Goal: Use online tool/utility: Utilize a website feature to perform a specific function

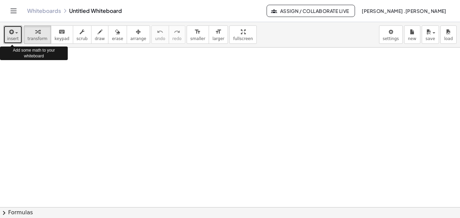
click at [14, 39] on span "insert" at bounding box center [13, 38] width 12 height 5
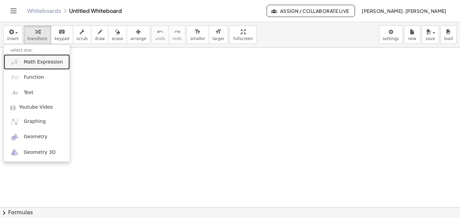
click at [42, 63] on span "Math Expression" at bounding box center [43, 62] width 39 height 7
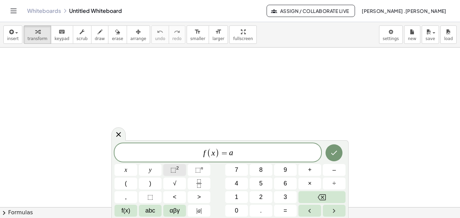
click at [177, 167] on sup "2" at bounding box center [177, 167] width 3 height 5
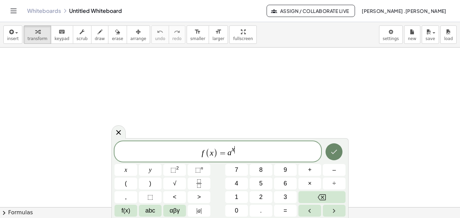
click at [332, 152] on icon "Done" at bounding box center [334, 151] width 6 height 4
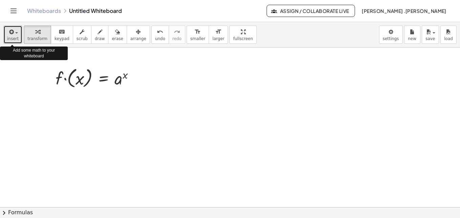
click at [14, 43] on button "insert" at bounding box center [12, 34] width 19 height 18
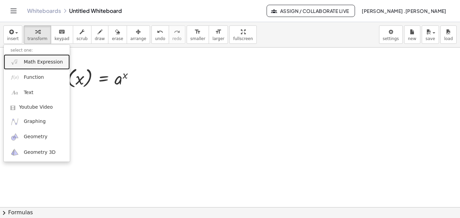
click at [30, 61] on span "Math Expression" at bounding box center [43, 62] width 39 height 7
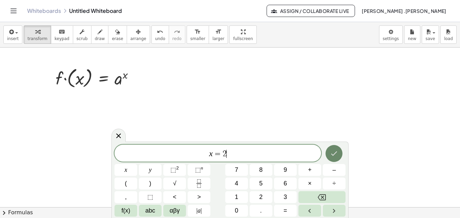
click at [333, 149] on icon "Done" at bounding box center [334, 153] width 8 height 8
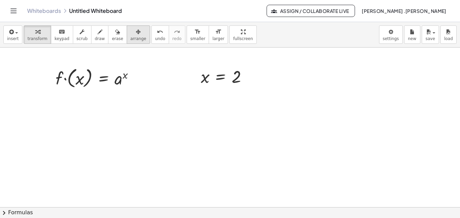
click at [136, 33] on icon "button" at bounding box center [138, 32] width 5 height 8
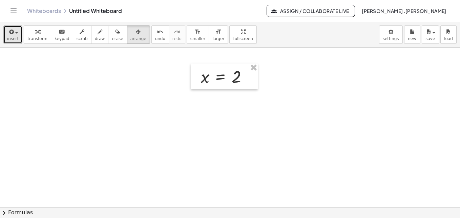
click at [14, 39] on span "insert" at bounding box center [13, 38] width 12 height 5
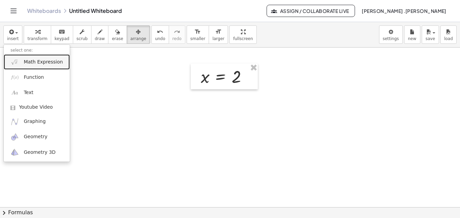
click at [33, 64] on span "Math Expression" at bounding box center [43, 62] width 39 height 7
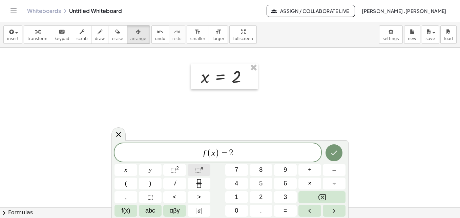
click at [198, 166] on span "⬚" at bounding box center [198, 169] width 6 height 7
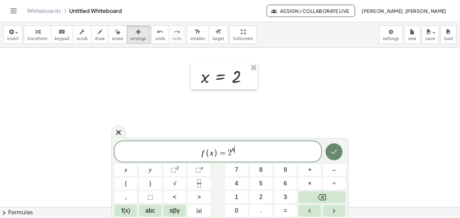
click at [339, 148] on button "Done" at bounding box center [334, 151] width 17 height 17
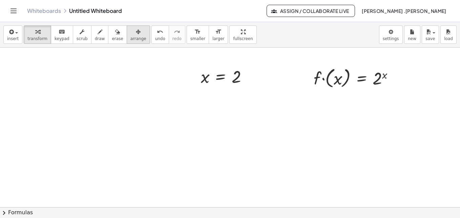
click at [130, 37] on span "arrange" at bounding box center [138, 38] width 16 height 5
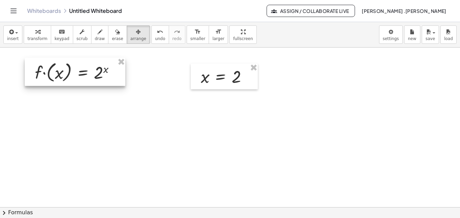
drag, startPoint x: 331, startPoint y: 72, endPoint x: 52, endPoint y: 66, distance: 279.4
click at [52, 66] on div at bounding box center [75, 72] width 101 height 28
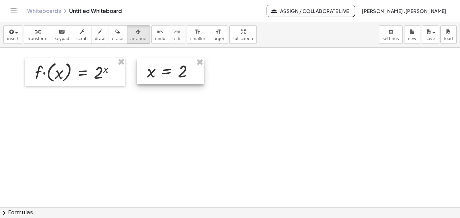
drag, startPoint x: 225, startPoint y: 78, endPoint x: 171, endPoint y: 73, distance: 54.2
click at [171, 73] on div at bounding box center [170, 71] width 67 height 26
click at [12, 33] on icon "button" at bounding box center [11, 32] width 6 height 8
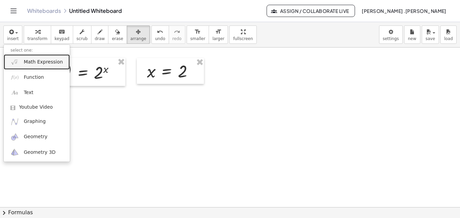
click at [31, 60] on span "Math Expression" at bounding box center [43, 62] width 39 height 7
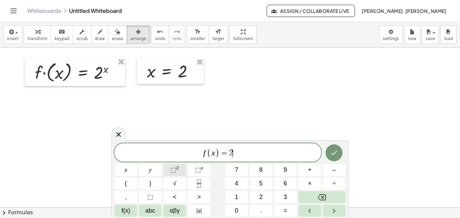
click at [168, 169] on button "⬚ 2" at bounding box center [174, 170] width 23 height 12
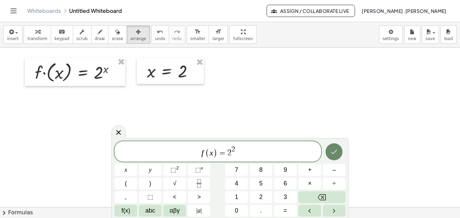
click at [336, 153] on icon "Done" at bounding box center [334, 151] width 8 height 8
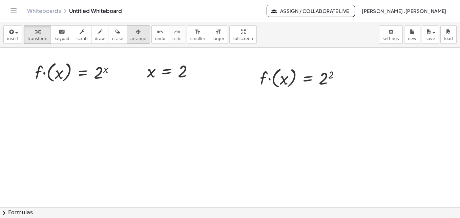
click at [127, 39] on button "arrange" at bounding box center [138, 34] width 23 height 18
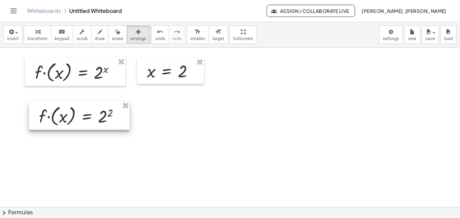
drag, startPoint x: 280, startPoint y: 71, endPoint x: 58, endPoint y: 108, distance: 224.6
click at [58, 108] on div at bounding box center [79, 115] width 101 height 28
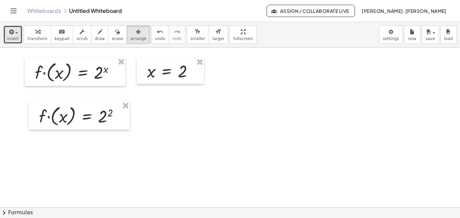
click at [16, 40] on span "insert" at bounding box center [13, 38] width 12 height 5
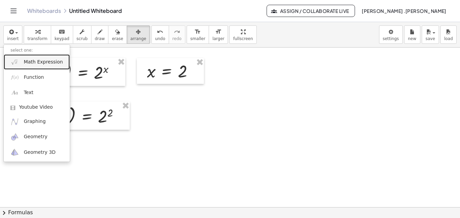
click at [44, 63] on span "Math Expression" at bounding box center [43, 62] width 39 height 7
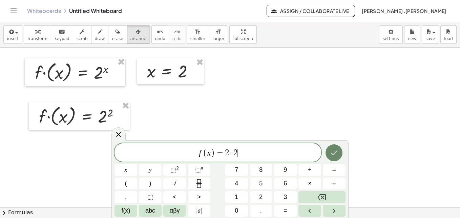
click at [332, 157] on button "Done" at bounding box center [334, 152] width 17 height 17
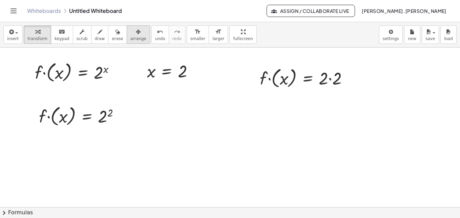
click at [131, 36] on button "arrange" at bounding box center [138, 34] width 23 height 18
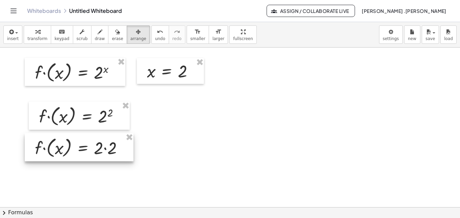
drag, startPoint x: 313, startPoint y: 84, endPoint x: 88, endPoint y: 154, distance: 235.9
click at [88, 154] on div at bounding box center [79, 147] width 109 height 28
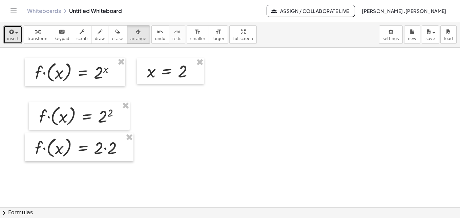
click at [17, 37] on span "insert" at bounding box center [13, 38] width 12 height 5
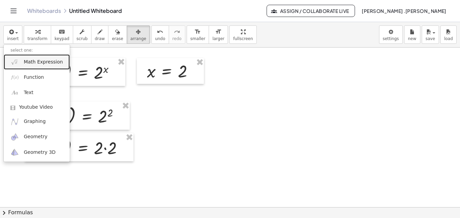
click at [34, 60] on span "Math Expression" at bounding box center [43, 62] width 39 height 7
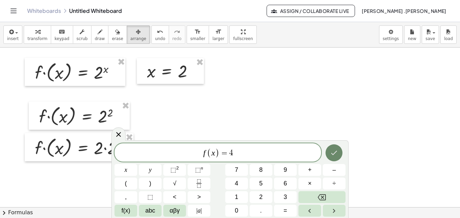
click at [337, 159] on button "Done" at bounding box center [334, 152] width 17 height 17
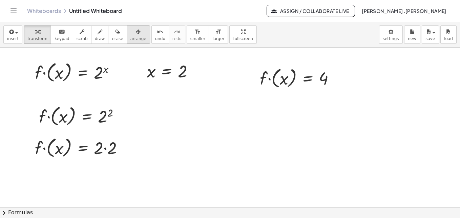
click at [136, 32] on icon "button" at bounding box center [138, 32] width 5 height 8
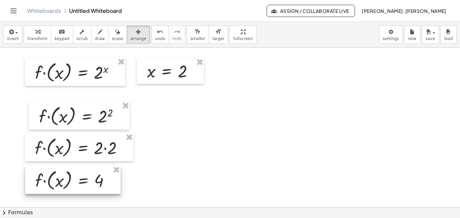
drag, startPoint x: 282, startPoint y: 72, endPoint x: 57, endPoint y: 174, distance: 247.0
click at [57, 174] on div at bounding box center [73, 179] width 96 height 28
click at [15, 38] on span "insert" at bounding box center [13, 38] width 12 height 5
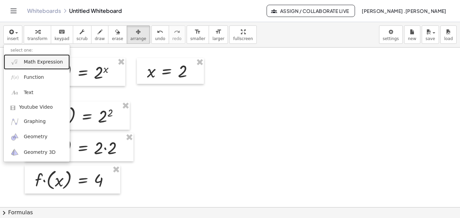
click at [37, 59] on span "Math Expression" at bounding box center [43, 62] width 39 height 7
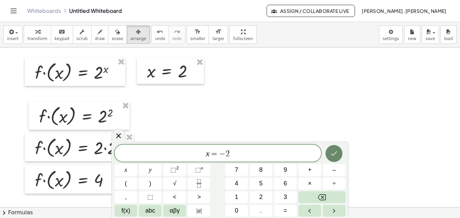
click at [331, 146] on button "Done" at bounding box center [334, 153] width 17 height 17
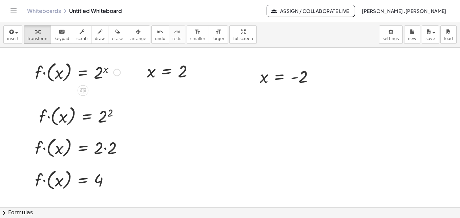
click at [74, 63] on div at bounding box center [78, 71] width 92 height 25
click at [68, 72] on div at bounding box center [88, 71] width 72 height 23
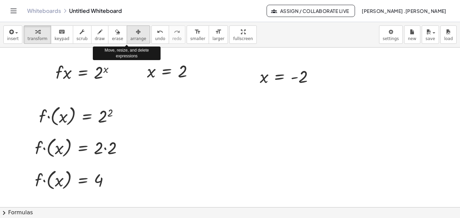
click at [133, 38] on span "arrange" at bounding box center [138, 38] width 16 height 5
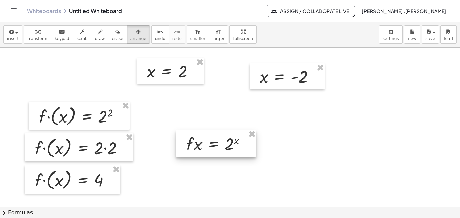
drag, startPoint x: 79, startPoint y: 75, endPoint x: 457, endPoint y: 109, distance: 378.9
click at [203, 156] on div at bounding box center [216, 143] width 80 height 26
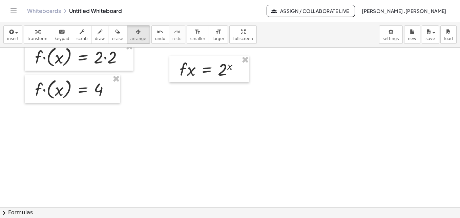
scroll to position [107, 0]
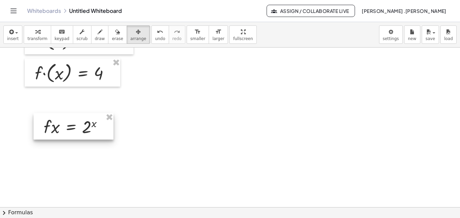
drag, startPoint x: 207, startPoint y: 58, endPoint x: 71, endPoint y: 131, distance: 154.7
click at [71, 131] on div at bounding box center [74, 126] width 80 height 26
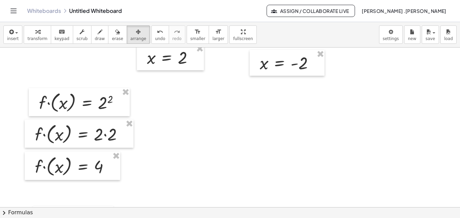
scroll to position [11, 0]
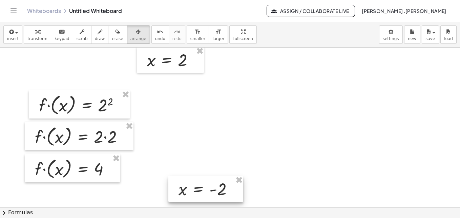
drag, startPoint x: 274, startPoint y: 56, endPoint x: 193, endPoint y: 180, distance: 147.8
click at [193, 180] on div at bounding box center [205, 189] width 75 height 26
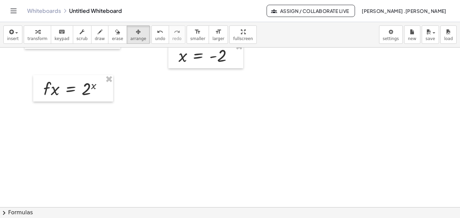
scroll to position [147, 0]
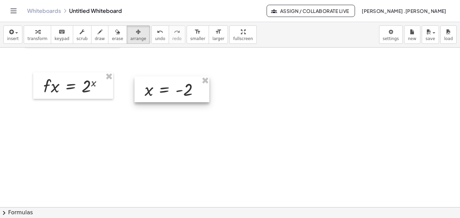
drag, startPoint x: 218, startPoint y: 59, endPoint x: 184, endPoint y: 95, distance: 49.6
click at [184, 95] on div at bounding box center [172, 89] width 75 height 26
click at [18, 40] on button "insert" at bounding box center [12, 34] width 19 height 18
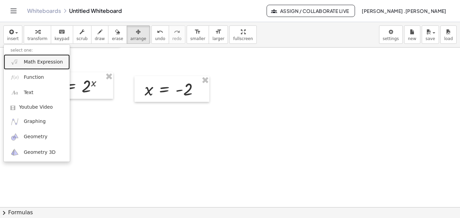
click at [33, 63] on span "Math Expression" at bounding box center [43, 62] width 39 height 7
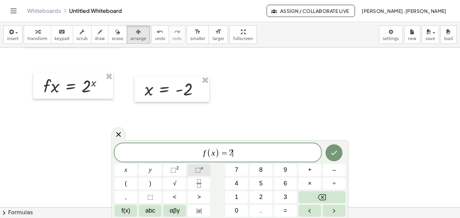
click at [195, 170] on button "⬚ n" at bounding box center [199, 170] width 23 height 12
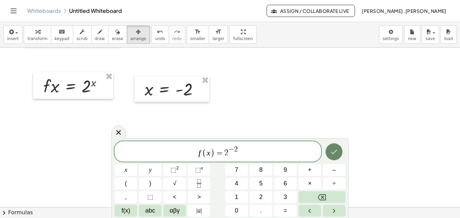
click at [330, 148] on button "Done" at bounding box center [334, 151] width 17 height 17
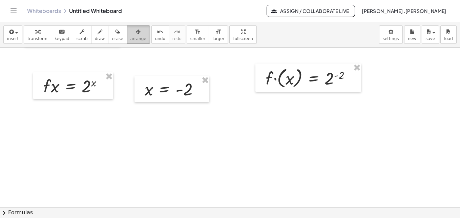
click at [130, 33] on div "button" at bounding box center [138, 31] width 16 height 8
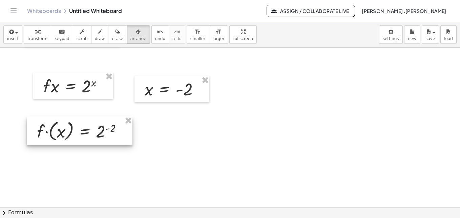
drag, startPoint x: 315, startPoint y: 73, endPoint x: 86, endPoint y: 125, distance: 234.8
click at [86, 125] on div at bounding box center [80, 130] width 106 height 28
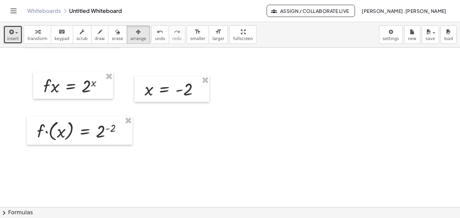
click at [17, 31] on button "insert" at bounding box center [12, 34] width 19 height 18
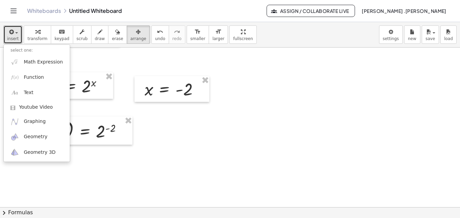
click at [132, 159] on div at bounding box center [230, 81] width 460 height 363
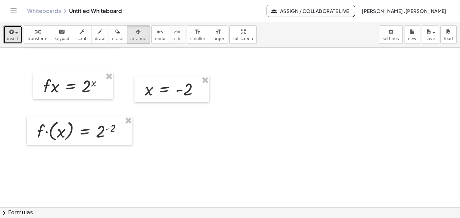
click at [12, 40] on span "insert" at bounding box center [13, 38] width 12 height 5
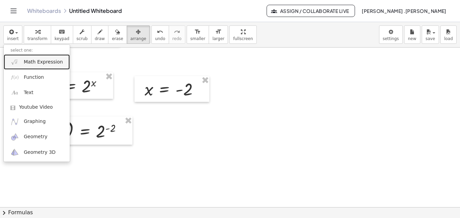
click at [30, 60] on span "Math Expression" at bounding box center [43, 62] width 39 height 7
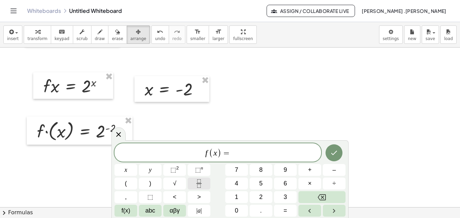
click at [204, 180] on button "Fraction" at bounding box center [199, 183] width 23 height 12
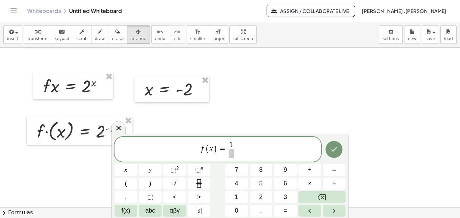
click at [233, 152] on span at bounding box center [231, 152] width 5 height 9
click at [179, 171] on button "⬚ 2" at bounding box center [174, 170] width 23 height 12
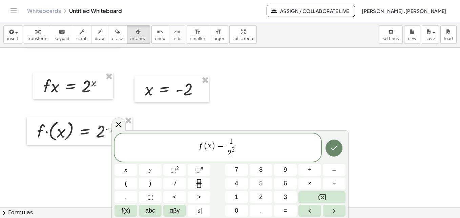
click at [331, 148] on icon "Done" at bounding box center [334, 148] width 8 height 8
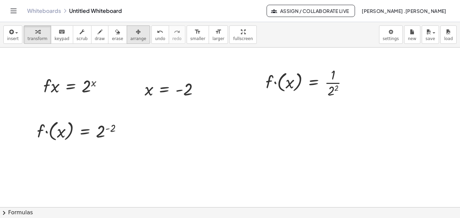
click at [136, 28] on icon "button" at bounding box center [138, 32] width 5 height 8
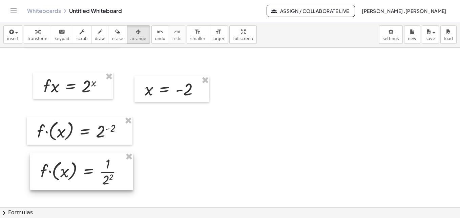
drag, startPoint x: 323, startPoint y: 73, endPoint x: 98, endPoint y: 162, distance: 242.0
click at [98, 162] on div at bounding box center [81, 170] width 103 height 37
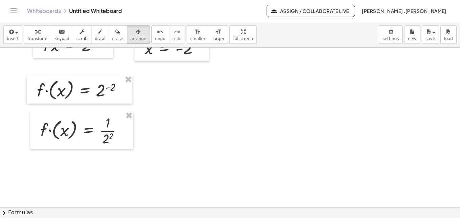
scroll to position [213, 0]
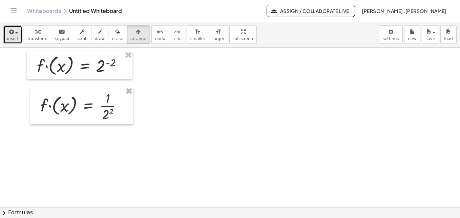
click at [14, 39] on span "insert" at bounding box center [13, 38] width 12 height 5
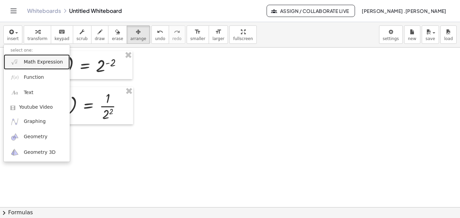
click at [36, 60] on span "Math Expression" at bounding box center [43, 62] width 39 height 7
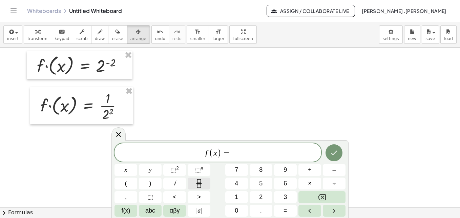
click at [197, 182] on icon "Fraction" at bounding box center [199, 183] width 8 height 8
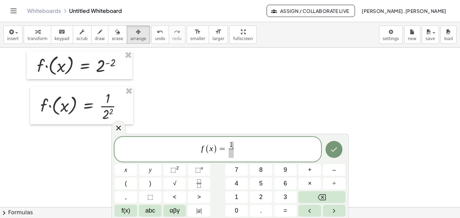
click at [229, 151] on span at bounding box center [231, 152] width 5 height 9
click at [333, 150] on icon "Done" at bounding box center [334, 149] width 8 height 8
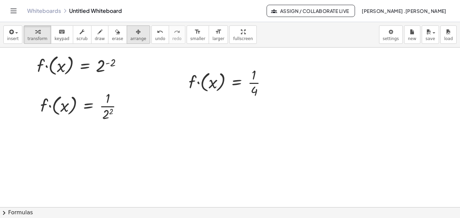
click at [130, 41] on span "arrange" at bounding box center [138, 38] width 16 height 5
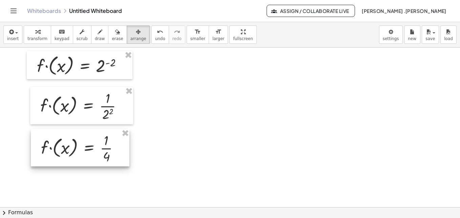
drag, startPoint x: 239, startPoint y: 85, endPoint x: 91, endPoint y: 150, distance: 161.9
click at [91, 150] on div at bounding box center [80, 147] width 99 height 37
click at [186, 157] on div at bounding box center [230, 74] width 460 height 478
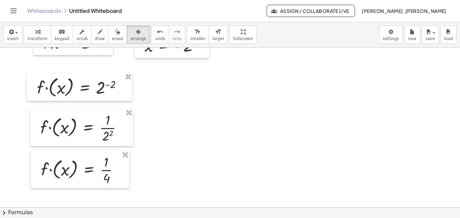
scroll to position [187, 0]
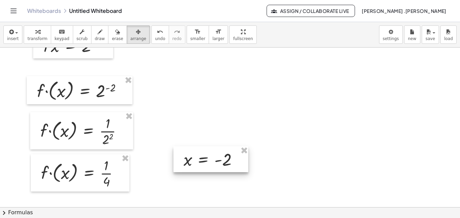
drag, startPoint x: 174, startPoint y: 55, endPoint x: 213, endPoint y: 166, distance: 117.2
click at [213, 166] on div at bounding box center [211, 159] width 75 height 26
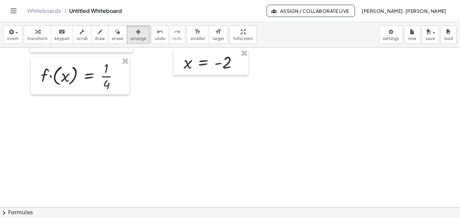
scroll to position [283, 0]
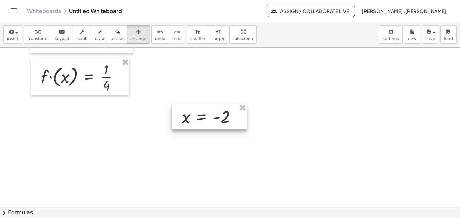
drag, startPoint x: 217, startPoint y: 70, endPoint x: 216, endPoint y: 123, distance: 53.2
click at [216, 123] on div at bounding box center [209, 116] width 75 height 26
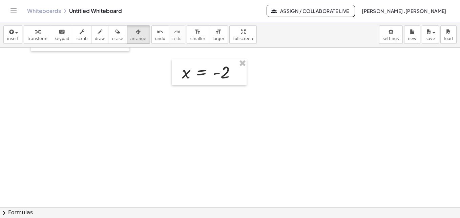
scroll to position [330, 0]
click at [16, 43] on button "insert" at bounding box center [12, 34] width 19 height 18
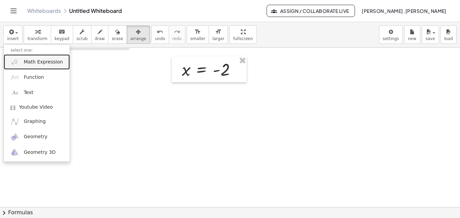
click at [31, 65] on link "Math Expression" at bounding box center [37, 61] width 66 height 15
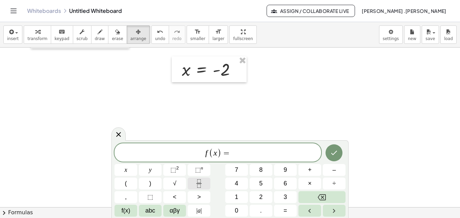
click at [194, 180] on button "Fraction" at bounding box center [199, 183] width 23 height 12
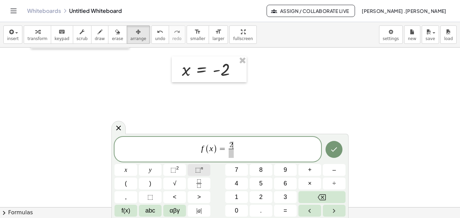
click at [197, 167] on span "⬚" at bounding box center [198, 169] width 6 height 7
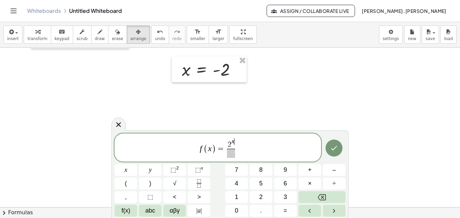
click at [233, 156] on span at bounding box center [231, 152] width 8 height 9
click at [203, 166] on button "⬚ n" at bounding box center [199, 170] width 23 height 12
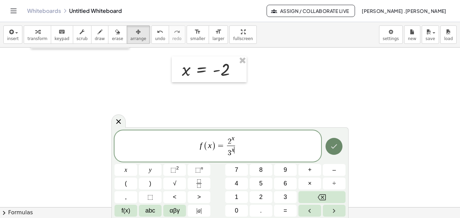
click at [331, 148] on icon "Done" at bounding box center [334, 146] width 8 height 8
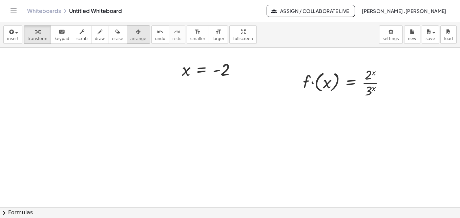
click at [130, 39] on span "arrange" at bounding box center [138, 38] width 16 height 5
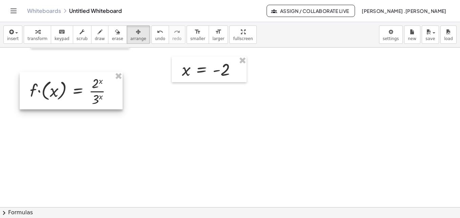
drag, startPoint x: 323, startPoint y: 84, endPoint x: 50, endPoint y: 93, distance: 273.0
click at [50, 93] on div at bounding box center [71, 90] width 103 height 37
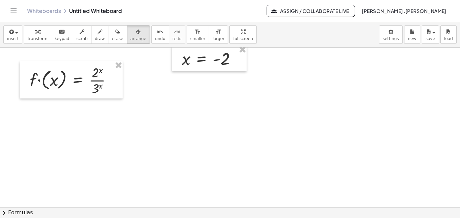
scroll to position [344, 0]
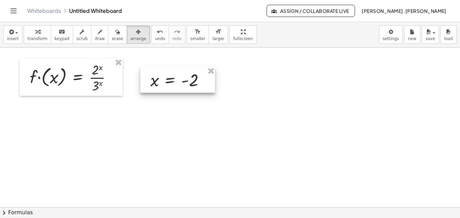
drag, startPoint x: 208, startPoint y: 61, endPoint x: 177, endPoint y: 85, distance: 39.7
click at [177, 85] on div at bounding box center [177, 80] width 75 height 26
click at [17, 36] on span "insert" at bounding box center [13, 38] width 12 height 5
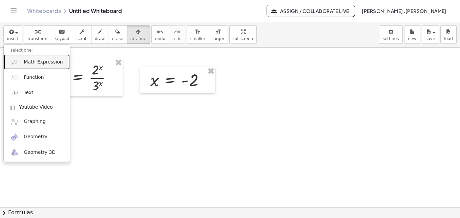
click at [30, 61] on span "Math Expression" at bounding box center [43, 62] width 39 height 7
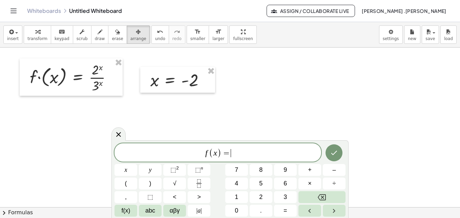
click at [199, 176] on div "f ( x ) = ​ x y ⬚ 2 ⬚ n 7 8 9 + – ( ) √ 4 5 6 × ÷ , ⬚ < > 1 2 3 f(x) abc αβγ | …" at bounding box center [230, 179] width 231 height 73
click at [200, 179] on icon "Fraction" at bounding box center [199, 183] width 8 height 8
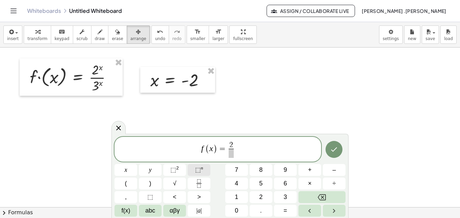
click at [195, 166] on span "⬚ n" at bounding box center [199, 169] width 8 height 9
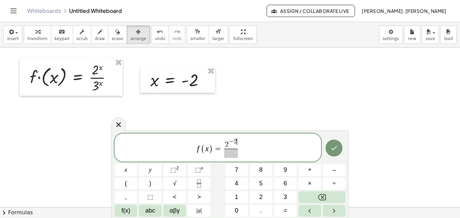
click at [234, 156] on span at bounding box center [231, 152] width 14 height 9
click at [201, 170] on span "⬚ n" at bounding box center [199, 169] width 8 height 9
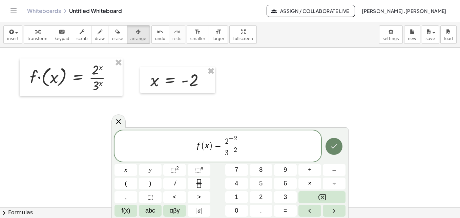
click at [337, 147] on icon "Done" at bounding box center [334, 146] width 8 height 8
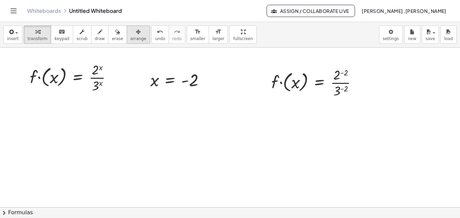
click at [130, 38] on span "arrange" at bounding box center [138, 38] width 16 height 5
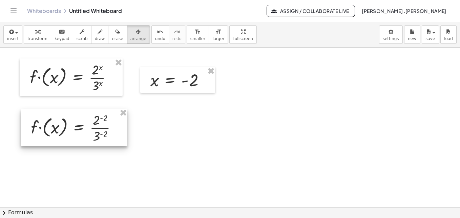
drag, startPoint x: 285, startPoint y: 100, endPoint x: 72, endPoint y: 133, distance: 215.7
click at [72, 133] on div at bounding box center [74, 126] width 107 height 37
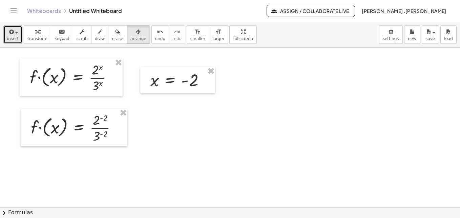
click at [15, 41] on span "insert" at bounding box center [13, 38] width 12 height 5
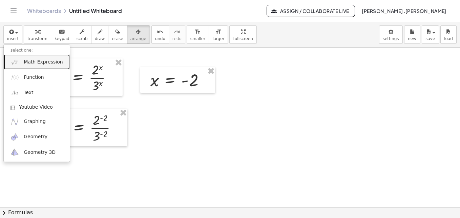
click at [38, 61] on span "Math Expression" at bounding box center [43, 62] width 39 height 7
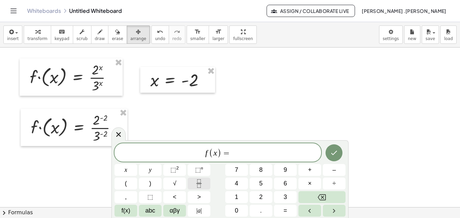
click at [198, 186] on icon "Fraction" at bounding box center [199, 183] width 8 height 8
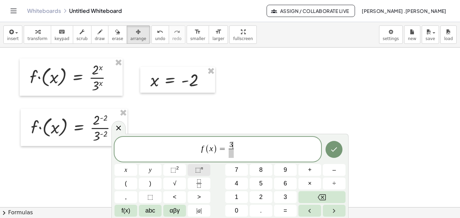
click at [204, 171] on button "⬚ n" at bounding box center [199, 170] width 23 height 12
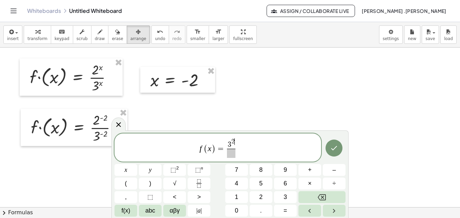
click at [233, 155] on span at bounding box center [231, 152] width 8 height 9
click at [183, 165] on button "⬚ 2" at bounding box center [174, 170] width 23 height 12
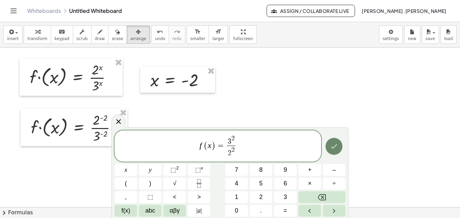
click at [333, 143] on icon "Done" at bounding box center [334, 146] width 8 height 8
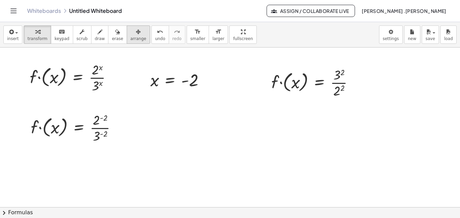
click at [130, 35] on div "button" at bounding box center [138, 31] width 16 height 8
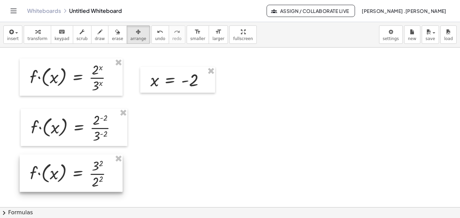
drag, startPoint x: 320, startPoint y: 73, endPoint x: 78, endPoint y: 164, distance: 258.2
click at [78, 164] on div at bounding box center [71, 172] width 103 height 37
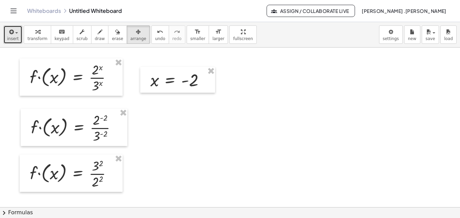
click at [16, 39] on span "insert" at bounding box center [13, 38] width 12 height 5
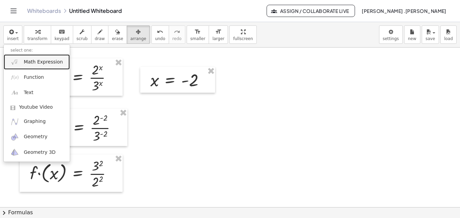
click at [36, 61] on span "Math Expression" at bounding box center [43, 62] width 39 height 7
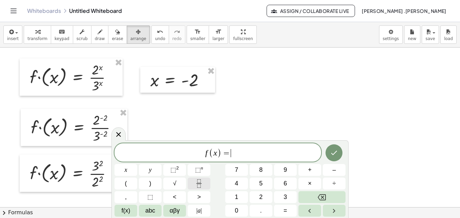
click at [197, 178] on button "Fraction" at bounding box center [199, 183] width 23 height 12
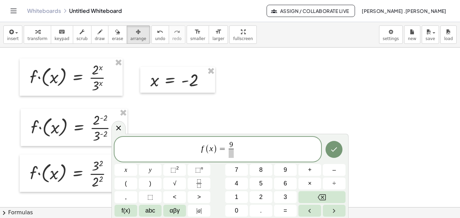
click at [234, 153] on span "9 ​ ​" at bounding box center [231, 149] width 8 height 17
click at [333, 152] on icon "Done" at bounding box center [334, 149] width 8 height 8
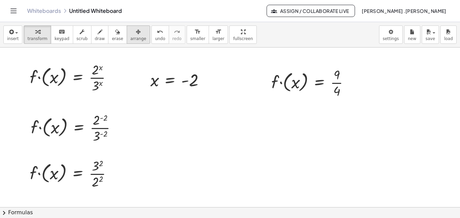
click at [130, 36] on span "arrange" at bounding box center [138, 38] width 16 height 5
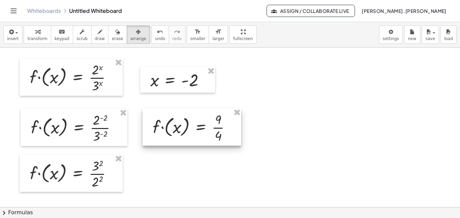
drag, startPoint x: 317, startPoint y: 77, endPoint x: 198, endPoint y: 121, distance: 126.8
click at [198, 121] on div at bounding box center [192, 126] width 99 height 37
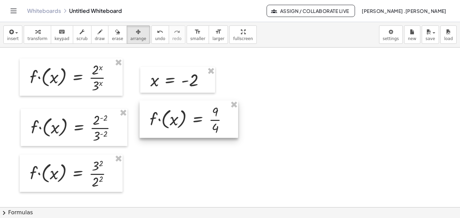
drag, startPoint x: 198, startPoint y: 121, endPoint x: 195, endPoint y: 114, distance: 8.4
click at [195, 114] on div at bounding box center [189, 118] width 99 height 37
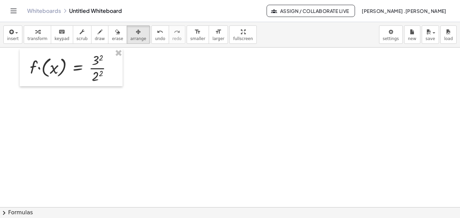
scroll to position [338, 0]
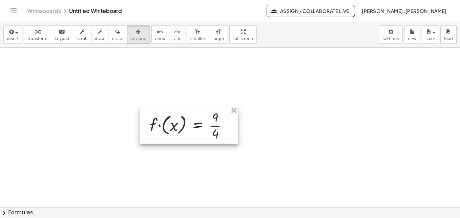
click at [234, 116] on div at bounding box center [189, 124] width 99 height 37
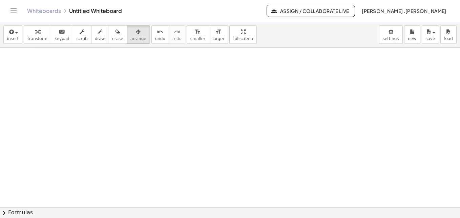
scroll to position [0, 0]
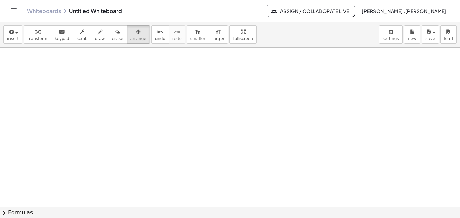
click at [17, 44] on div "insert select one: Math Expression Function Text Youtube Video Graphing Geometr…" at bounding box center [230, 34] width 460 height 25
click at [17, 40] on span "insert" at bounding box center [13, 38] width 12 height 5
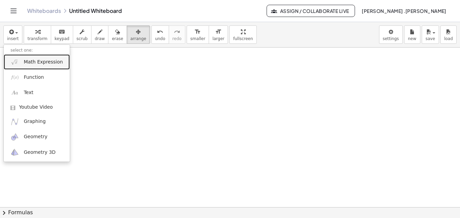
click at [32, 60] on span "Math Expression" at bounding box center [43, 62] width 39 height 7
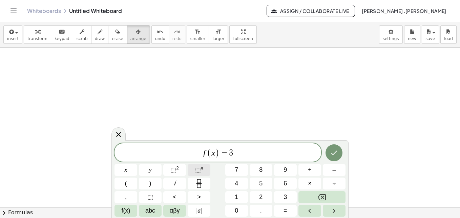
click at [199, 173] on span "⬚" at bounding box center [198, 169] width 6 height 7
click at [337, 150] on icon "Done" at bounding box center [334, 151] width 6 height 4
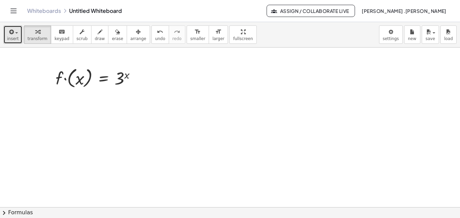
click at [19, 40] on button "insert" at bounding box center [12, 34] width 19 height 18
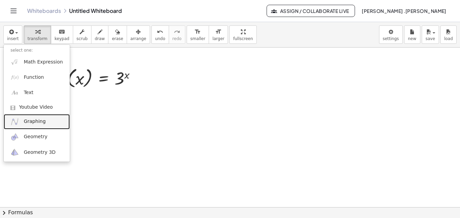
click at [41, 120] on span "Graphing" at bounding box center [35, 121] width 22 height 7
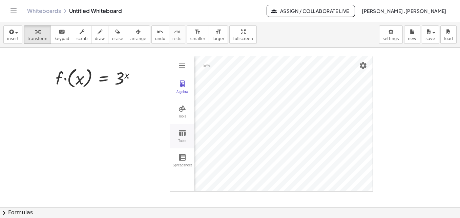
click at [185, 132] on img "Graphing Calculator" at bounding box center [182, 132] width 8 height 8
click at [215, 90] on td "Graphing Calculator" at bounding box center [215, 86] width 41 height 18
drag, startPoint x: 231, startPoint y: 123, endPoint x: 247, endPoint y: 125, distance: 16.7
click at [130, 39] on span "arrange" at bounding box center [138, 38] width 16 height 5
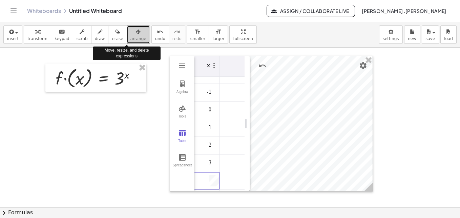
drag, startPoint x: 121, startPoint y: 38, endPoint x: 122, endPoint y: 35, distance: 3.9
click at [130, 35] on div "button" at bounding box center [138, 31] width 16 height 8
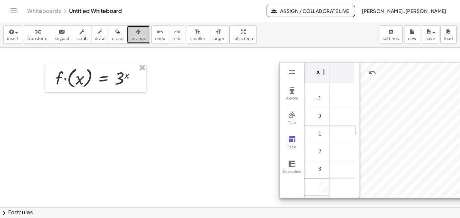
drag, startPoint x: 293, startPoint y: 64, endPoint x: 402, endPoint y: 71, distance: 110.0
click at [402, 71] on div at bounding box center [381, 129] width 203 height 135
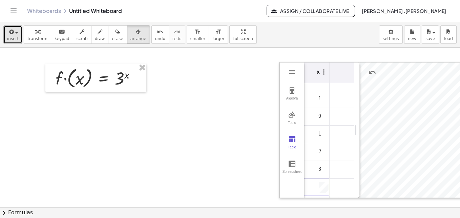
click at [13, 38] on span "insert" at bounding box center [13, 38] width 12 height 5
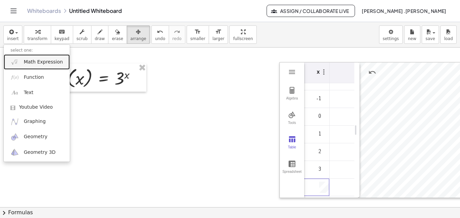
click at [38, 62] on span "Math Expression" at bounding box center [43, 62] width 39 height 7
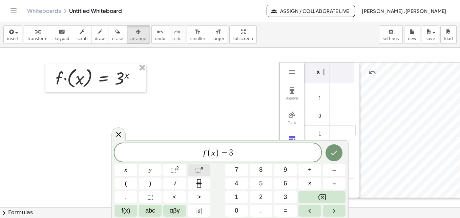
click at [198, 172] on span "⬚" at bounding box center [198, 169] width 6 height 7
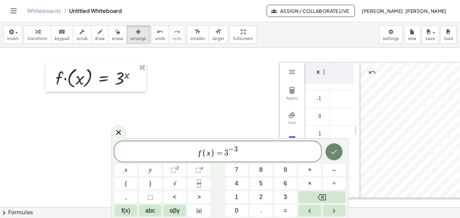
click at [329, 150] on button "Done" at bounding box center [334, 151] width 17 height 17
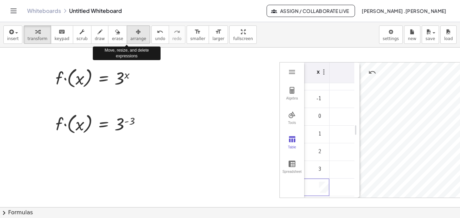
click at [130, 38] on span "arrange" at bounding box center [138, 38] width 16 height 5
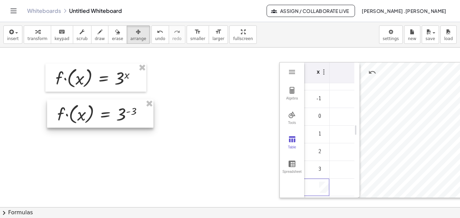
drag, startPoint x: 109, startPoint y: 119, endPoint x: 112, endPoint y: 109, distance: 10.0
click at [112, 109] on div at bounding box center [100, 113] width 106 height 28
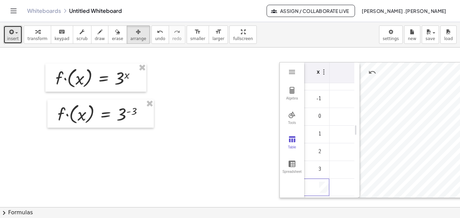
click at [15, 43] on button "insert" at bounding box center [12, 34] width 19 height 18
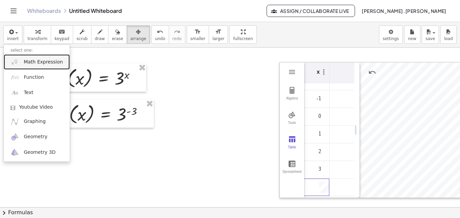
click at [29, 62] on span "Math Expression" at bounding box center [43, 62] width 39 height 7
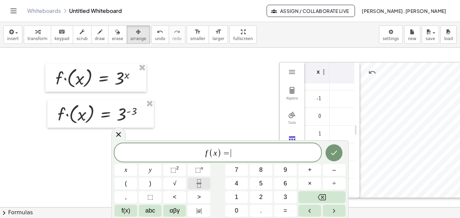
click at [202, 183] on icon "Fraction" at bounding box center [199, 183] width 8 height 8
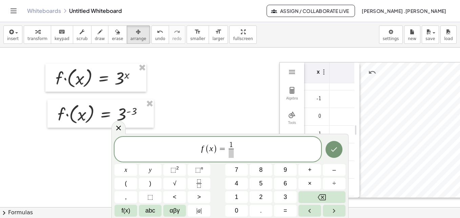
click at [232, 154] on span at bounding box center [231, 152] width 5 height 9
click at [193, 173] on button "⬚ n" at bounding box center [199, 170] width 23 height 12
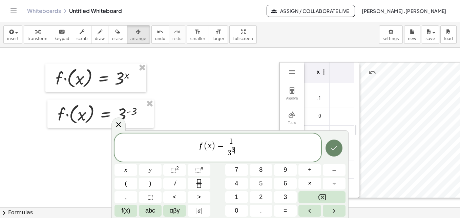
click at [334, 147] on icon "Done" at bounding box center [334, 148] width 8 height 8
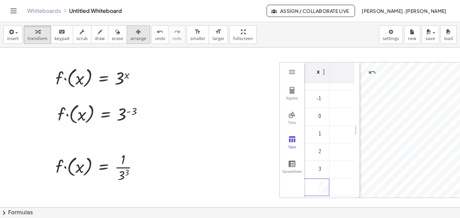
click at [130, 30] on div "button" at bounding box center [138, 31] width 16 height 8
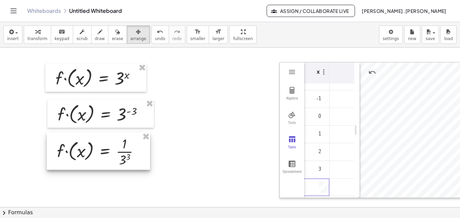
drag, startPoint x: 119, startPoint y: 156, endPoint x: 121, endPoint y: 147, distance: 8.5
click at [121, 147] on div at bounding box center [98, 150] width 103 height 37
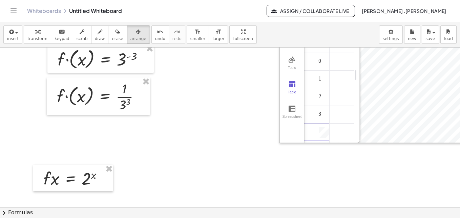
scroll to position [60, 0]
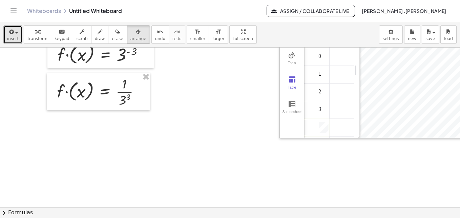
click at [16, 37] on span "insert" at bounding box center [13, 38] width 12 height 5
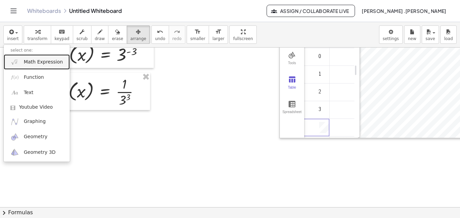
click at [32, 60] on span "Math Expression" at bounding box center [43, 62] width 39 height 7
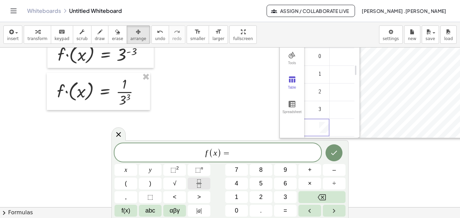
click at [198, 179] on button "Fraction" at bounding box center [199, 183] width 23 height 12
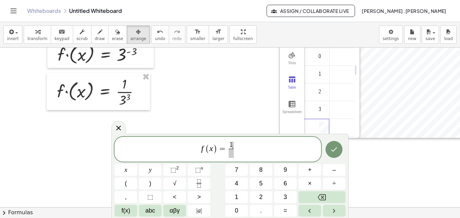
click at [230, 154] on span at bounding box center [231, 152] width 5 height 9
click at [336, 153] on icon "Done" at bounding box center [334, 149] width 8 height 8
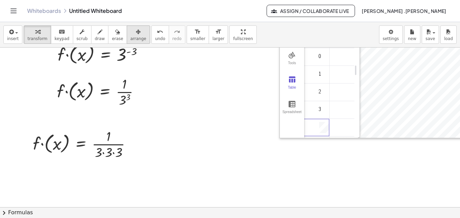
click at [130, 33] on div "button" at bounding box center [138, 31] width 16 height 8
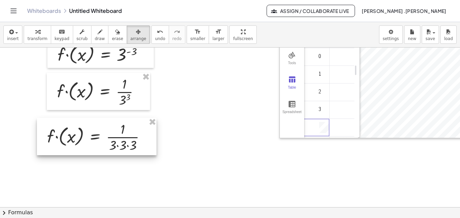
drag, startPoint x: 92, startPoint y: 141, endPoint x: 106, endPoint y: 135, distance: 15.8
click at [106, 135] on div at bounding box center [97, 136] width 120 height 37
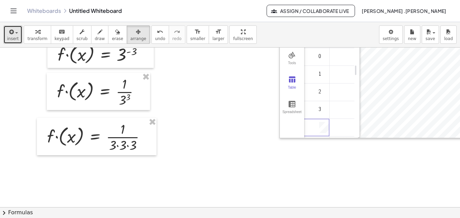
click at [14, 40] on span "insert" at bounding box center [13, 38] width 12 height 5
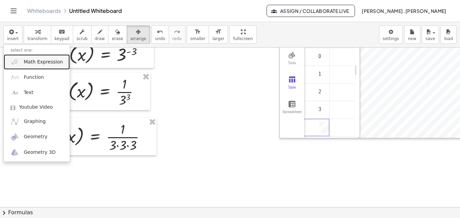
click at [34, 61] on span "Math Expression" at bounding box center [43, 62] width 39 height 7
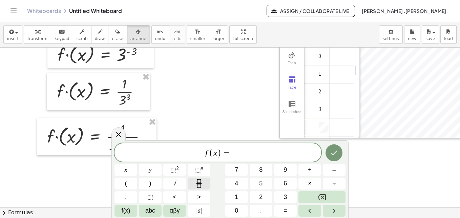
click at [195, 183] on icon "Fraction" at bounding box center [199, 183] width 8 height 8
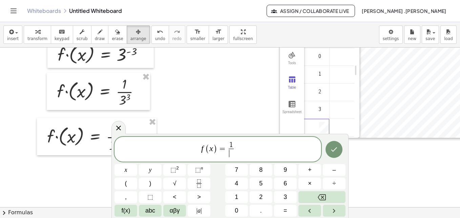
click at [232, 154] on span "​" at bounding box center [231, 152] width 5 height 9
click at [329, 150] on button "Done" at bounding box center [334, 149] width 17 height 17
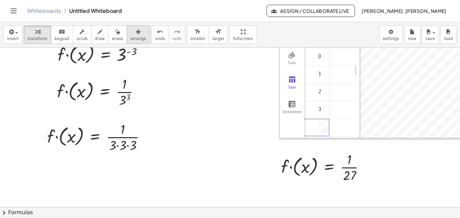
click at [130, 41] on span "arrange" at bounding box center [138, 38] width 16 height 5
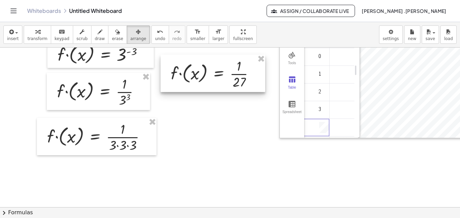
drag, startPoint x: 300, startPoint y: 165, endPoint x: 190, endPoint y: 72, distance: 144.1
click at [190, 72] on div at bounding box center [213, 73] width 105 height 37
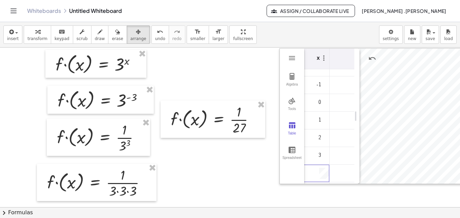
scroll to position [0, 0]
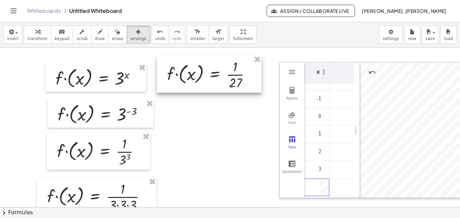
drag, startPoint x: 223, startPoint y: 132, endPoint x: 219, endPoint y: 75, distance: 57.8
click at [219, 75] on div at bounding box center [209, 73] width 105 height 37
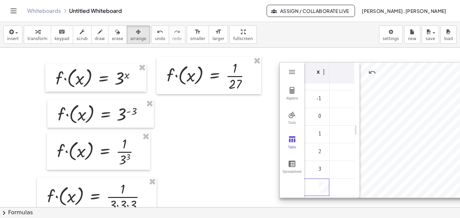
click at [340, 103] on td "Graphing Calculator" at bounding box center [350, 99] width 41 height 18
click at [332, 90] on td "Graphing Calculator" at bounding box center [330, 92] width 41 height 18
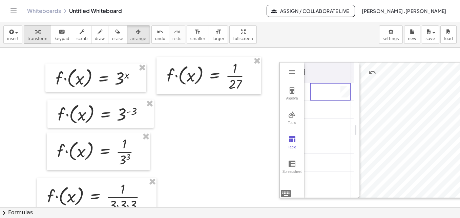
click at [41, 33] on div "button" at bounding box center [37, 31] width 20 height 8
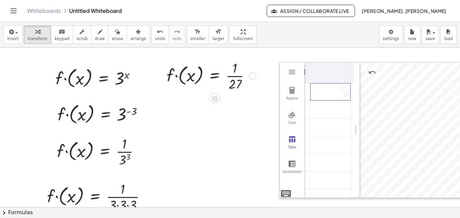
click at [238, 79] on div at bounding box center [211, 75] width 96 height 34
click at [330, 91] on div "Graphing Calculator" at bounding box center [330, 91] width 40 height 17
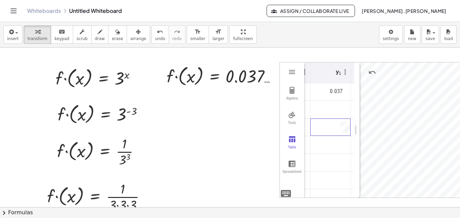
scroll to position [12, 0]
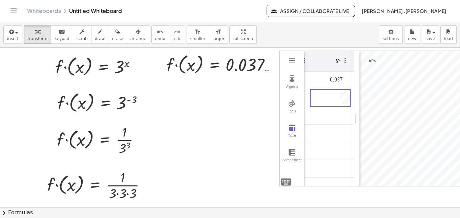
click at [345, 95] on td "Graphing Calculator" at bounding box center [330, 98] width 41 height 18
click at [131, 41] on span "arrange" at bounding box center [138, 38] width 16 height 5
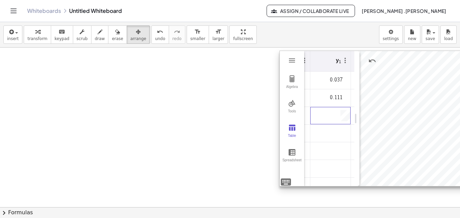
click at [325, 123] on div "Graphing Calculator" at bounding box center [330, 115] width 40 height 17
click at [328, 117] on td "Graphing Calculator" at bounding box center [330, 116] width 41 height 18
click at [326, 135] on div "Graphing Calculator" at bounding box center [331, 129] width 40 height 17
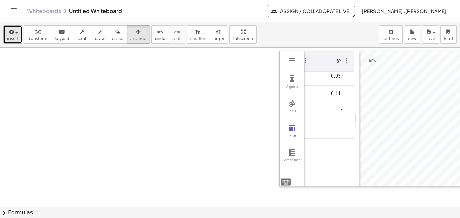
click at [17, 39] on button "insert" at bounding box center [12, 34] width 19 height 18
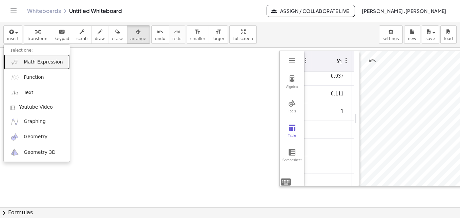
click at [34, 63] on span "Math Expression" at bounding box center [43, 62] width 39 height 7
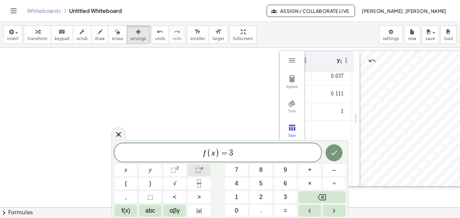
click at [202, 168] on sup "n" at bounding box center [202, 167] width 2 height 5
click at [337, 157] on button "Done" at bounding box center [334, 151] width 17 height 17
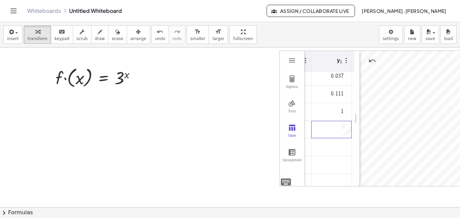
click at [330, 130] on td "Graphing Calculator" at bounding box center [331, 130] width 41 height 18
click at [14, 40] on span "insert" at bounding box center [13, 38] width 12 height 5
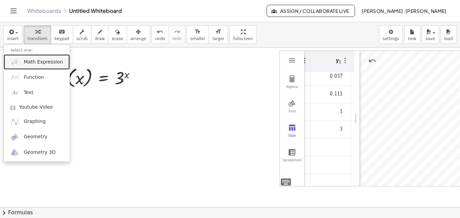
click at [38, 62] on span "Math Expression" at bounding box center [43, 62] width 39 height 7
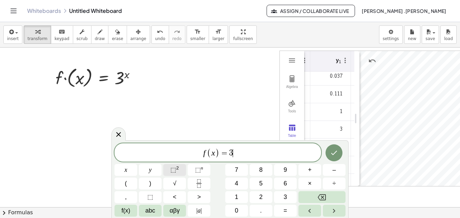
click at [177, 166] on sup "2" at bounding box center [177, 167] width 3 height 5
click at [335, 157] on button "Done" at bounding box center [334, 151] width 17 height 17
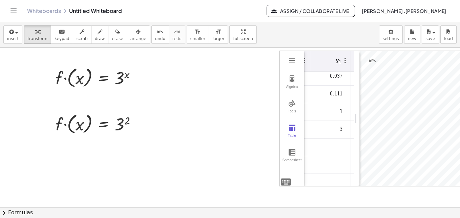
scroll to position [0, 0]
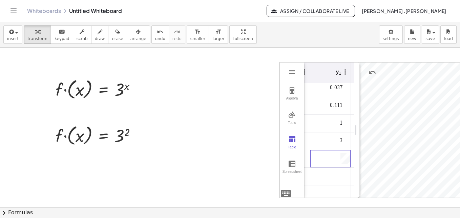
click at [334, 158] on td "Graphing Calculator" at bounding box center [330, 159] width 41 height 18
click at [325, 158] on td "9" at bounding box center [330, 152] width 41 height 18
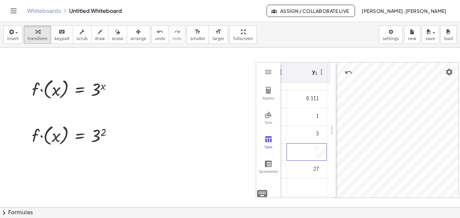
scroll to position [0, 29]
click at [446, 75] on img "Settings" at bounding box center [449, 72] width 8 height 8
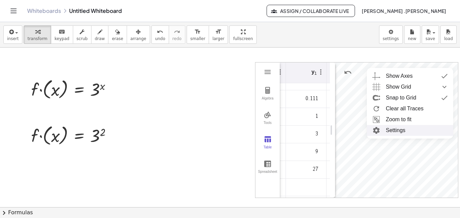
click at [402, 134] on li "Settings" at bounding box center [410, 130] width 86 height 11
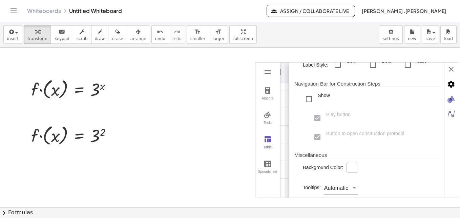
scroll to position [222, 0]
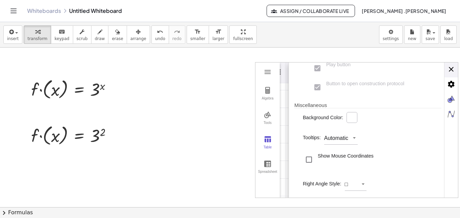
click at [446, 69] on div "Basic xAxis yAxis Grid Dimensions x Min: ***** x Max: **** y Min: ***** y Max: …" at bounding box center [373, 130] width 169 height 136
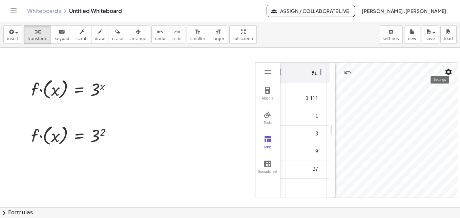
click at [445, 70] on img "Settings" at bounding box center [449, 72] width 8 height 8
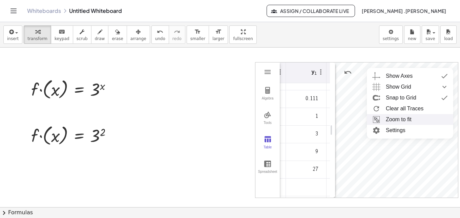
click at [392, 120] on li "Zoom to fit" at bounding box center [410, 119] width 86 height 11
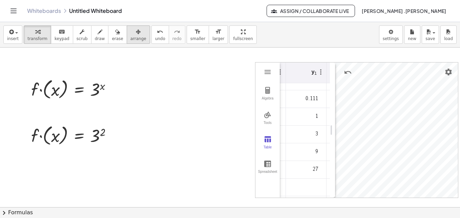
click at [130, 41] on span "arrange" at bounding box center [138, 38] width 16 height 5
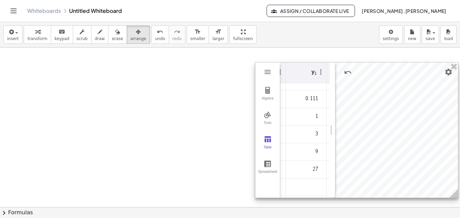
click at [307, 99] on td "0.111" at bounding box center [306, 99] width 41 height 18
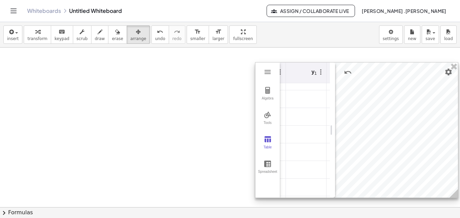
scroll to position [0, 35]
click at [308, 92] on td "0.037" at bounding box center [306, 92] width 41 height 18
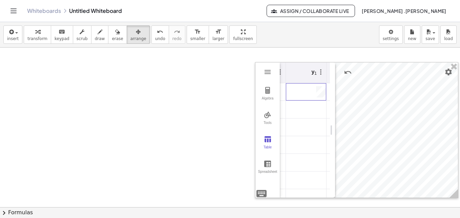
click at [15, 40] on span "insert" at bounding box center [13, 38] width 12 height 5
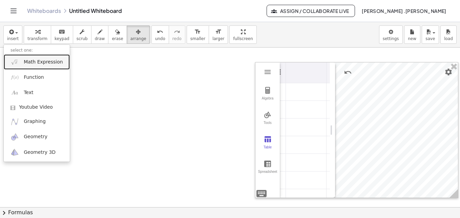
click at [33, 64] on span "Math Expression" at bounding box center [43, 62] width 39 height 7
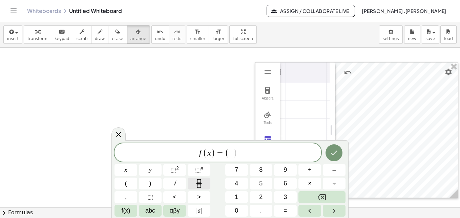
click at [195, 184] on icon "Fraction" at bounding box center [199, 183] width 8 height 8
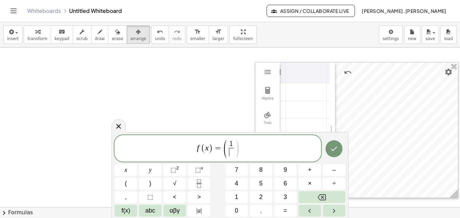
click at [230, 153] on span "​" at bounding box center [231, 152] width 5 height 9
click at [238, 154] on span ")" at bounding box center [237, 149] width 5 height 20
click at [201, 173] on span "⬚" at bounding box center [198, 169] width 6 height 7
click at [333, 150] on icon "Done" at bounding box center [334, 148] width 8 height 8
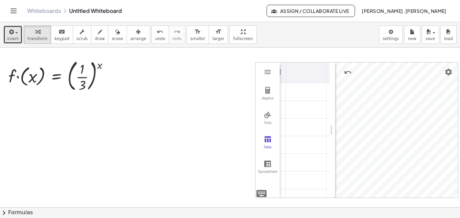
click at [16, 37] on span "insert" at bounding box center [13, 38] width 12 height 5
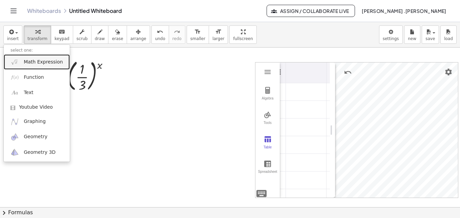
click at [28, 59] on span "Math Expression" at bounding box center [43, 62] width 39 height 7
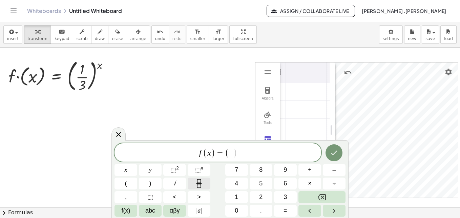
click at [202, 181] on icon "Fraction" at bounding box center [199, 183] width 8 height 8
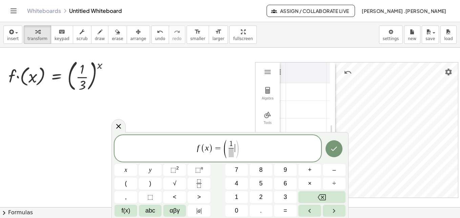
click at [235, 150] on span ")" at bounding box center [237, 149] width 5 height 20
click at [233, 152] on span at bounding box center [231, 152] width 5 height 9
click at [238, 154] on span ")" at bounding box center [237, 149] width 5 height 20
click at [196, 168] on span "⬚" at bounding box center [198, 169] width 6 height 7
drag, startPoint x: 246, startPoint y: 151, endPoint x: 183, endPoint y: 145, distance: 63.0
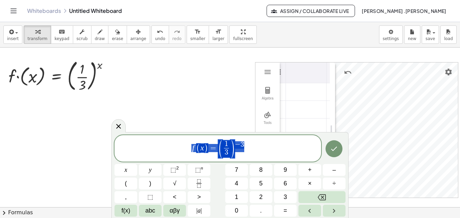
click at [183, 145] on span "f ( x ) = ( 1 3 ​ ) − 3" at bounding box center [218, 148] width 207 height 19
click at [332, 152] on icon "Done" at bounding box center [334, 148] width 8 height 8
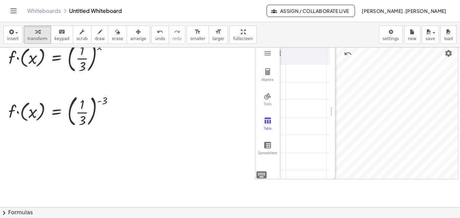
scroll to position [35, 29]
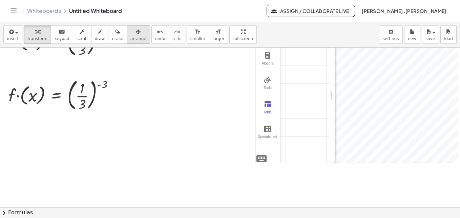
click at [136, 35] on icon "button" at bounding box center [138, 32] width 5 height 8
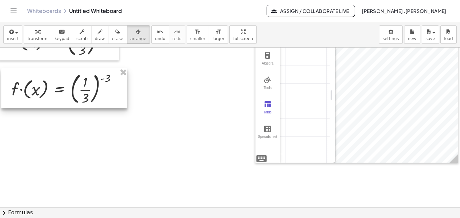
drag, startPoint x: 66, startPoint y: 90, endPoint x: 67, endPoint y: 78, distance: 12.6
click at [67, 78] on div at bounding box center [64, 88] width 126 height 40
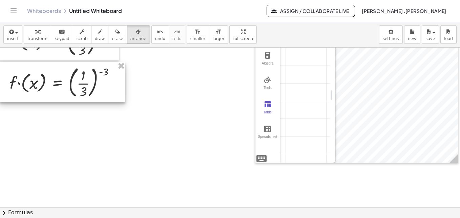
click at [66, 79] on div at bounding box center [62, 82] width 126 height 40
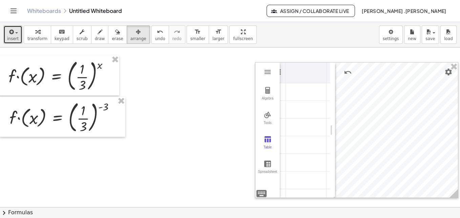
click at [16, 42] on button "insert" at bounding box center [12, 34] width 19 height 18
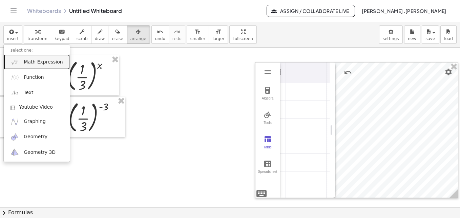
click at [34, 66] on link "Math Expression" at bounding box center [37, 61] width 66 height 15
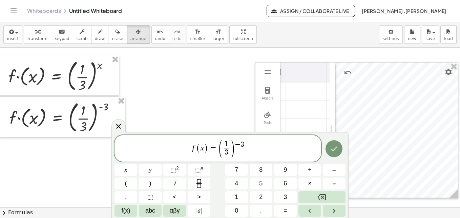
click at [243, 146] on span "3" at bounding box center [243, 144] width 4 height 7
click at [229, 152] on span "​ 3" at bounding box center [231, 152] width 5 height 9
click at [237, 150] on span "( 1 ​ ​ 3 )" at bounding box center [231, 149] width 21 height 18
click at [229, 152] on span "​" at bounding box center [231, 152] width 5 height 9
click at [226, 152] on span "(" at bounding box center [224, 149] width 5 height 20
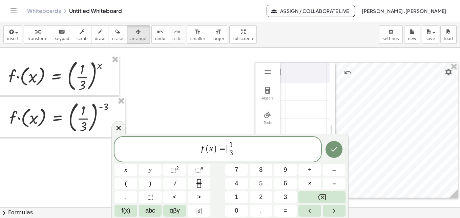
click at [234, 144] on span "1 3 ​" at bounding box center [231, 149] width 8 height 17
click at [232, 144] on span "1" at bounding box center [231, 144] width 4 height 7
click at [204, 170] on button "⬚ n" at bounding box center [199, 170] width 23 height 12
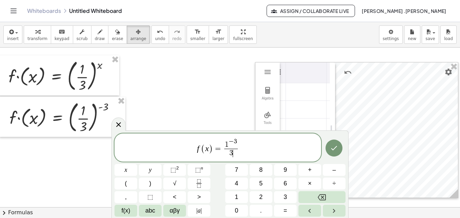
click at [232, 149] on span "3 ​" at bounding box center [231, 152] width 14 height 9
click at [201, 170] on sup "n" at bounding box center [202, 167] width 2 height 5
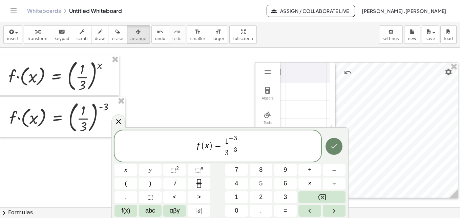
click at [337, 150] on icon "Done" at bounding box center [334, 146] width 8 height 8
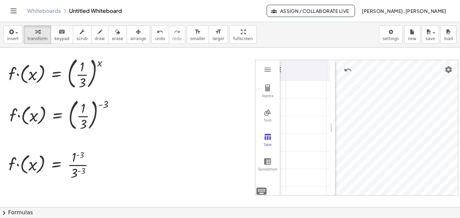
scroll to position [5, 29]
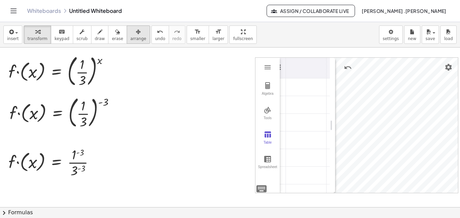
click at [136, 32] on icon "button" at bounding box center [138, 32] width 5 height 8
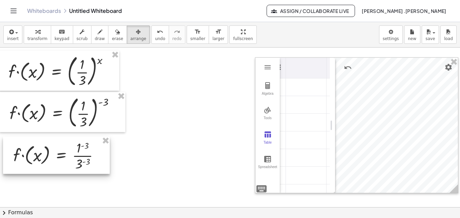
drag, startPoint x: 58, startPoint y: 154, endPoint x: 62, endPoint y: 147, distance: 8.3
click at [62, 147] on div at bounding box center [56, 154] width 107 height 37
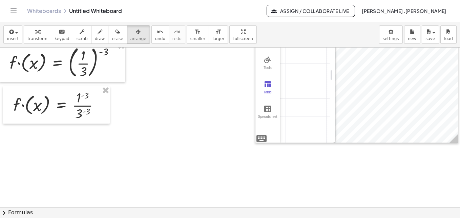
scroll to position [84, 29]
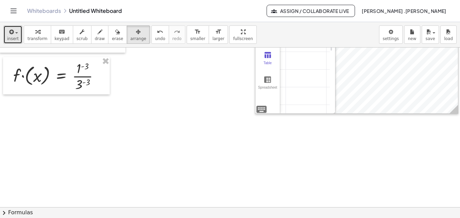
click at [16, 41] on span "insert" at bounding box center [13, 38] width 12 height 5
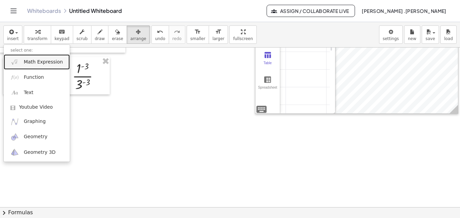
click at [35, 62] on span "Math Expression" at bounding box center [43, 62] width 39 height 7
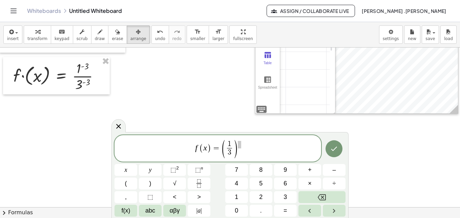
click at [230, 142] on span "1" at bounding box center [230, 143] width 4 height 7
click at [202, 170] on span "⬚ n" at bounding box center [199, 169] width 8 height 9
click at [233, 151] on span "3" at bounding box center [229, 152] width 8 height 9
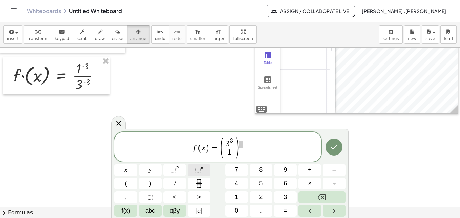
click at [202, 168] on sup "n" at bounding box center [202, 167] width 2 height 5
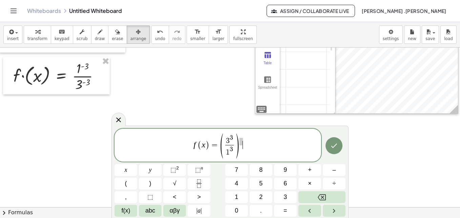
click at [297, 152] on span "f ( x ) = ( 3 3 1 3 ​ ) ​" at bounding box center [218, 146] width 207 height 26
click at [339, 147] on button "Done" at bounding box center [334, 145] width 17 height 17
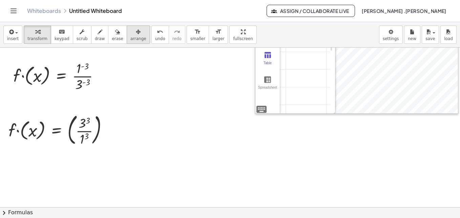
click at [130, 38] on span "arrange" at bounding box center [138, 38] width 16 height 5
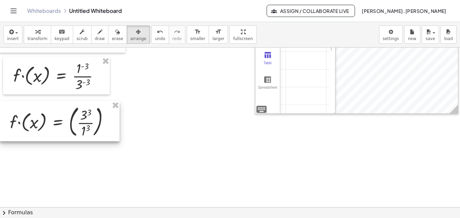
drag, startPoint x: 61, startPoint y: 125, endPoint x: 62, endPoint y: 117, distance: 8.2
click at [62, 117] on div at bounding box center [60, 121] width 120 height 40
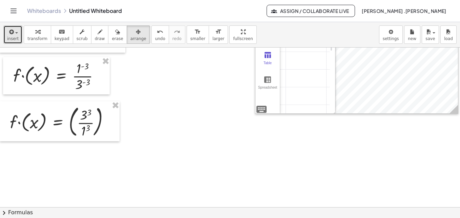
click at [14, 39] on span "insert" at bounding box center [13, 38] width 12 height 5
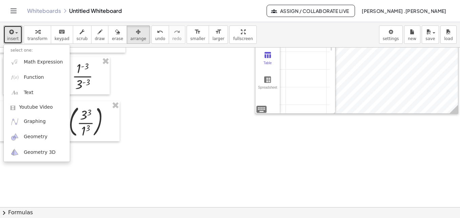
click at [181, 113] on div at bounding box center [218, 202] width 485 height 478
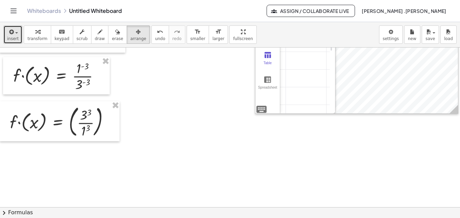
click at [15, 42] on button "insert" at bounding box center [12, 34] width 19 height 18
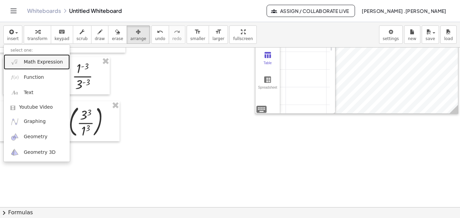
click at [37, 62] on span "Math Expression" at bounding box center [43, 62] width 39 height 7
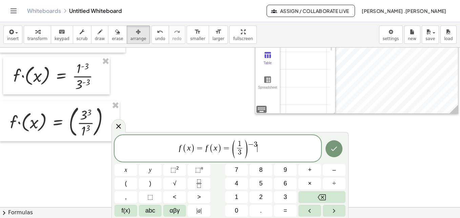
click at [229, 154] on span "f ( x ) = f ( x ) = ( 1 3 ​ ) − 3 ​" at bounding box center [218, 148] width 207 height 19
click at [206, 149] on var "f" at bounding box center [207, 147] width 2 height 9
click at [260, 150] on span "​ f ( x ) = ( 1 3 ​ ) − 3" at bounding box center [218, 148] width 207 height 19
click at [231, 145] on span "1 ​" at bounding box center [229, 143] width 5 height 7
click at [234, 153] on span "3 ​" at bounding box center [229, 152] width 9 height 9
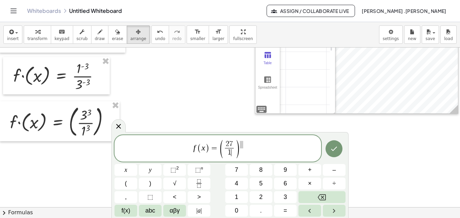
click at [257, 145] on span "f ( x ) = ( 2 7 1 ​ ​ )" at bounding box center [218, 148] width 207 height 19
drag, startPoint x: 257, startPoint y: 145, endPoint x: 189, endPoint y: 145, distance: 67.1
click at [189, 145] on span "f ( x ) = ( 2 7 1 ​ )" at bounding box center [218, 148] width 207 height 19
click at [248, 147] on span "f ( x ) = ( 2 7 1 ​ ) ​" at bounding box center [218, 148] width 207 height 19
click at [234, 155] on span "1 ​" at bounding box center [231, 152] width 9 height 9
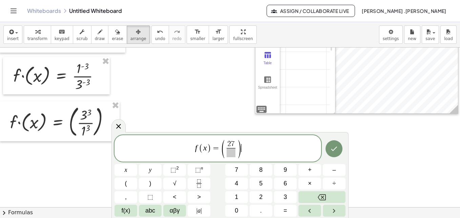
click at [245, 161] on div "f ( x ) = ( 2 7 ​ ) ​" at bounding box center [218, 148] width 207 height 26
click at [245, 157] on span "f ( x ) = ( 2 7 ​ ) ​" at bounding box center [218, 148] width 207 height 19
click at [228, 151] on span "​" at bounding box center [231, 152] width 9 height 9
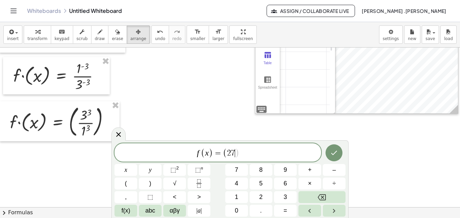
click at [228, 151] on span "2" at bounding box center [229, 153] width 4 height 8
click at [332, 150] on icon "Done" at bounding box center [334, 152] width 8 height 8
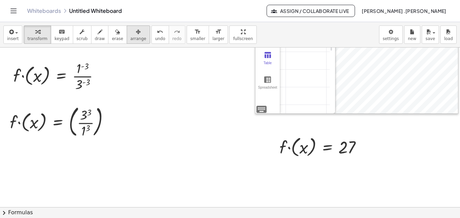
click at [136, 35] on icon "button" at bounding box center [138, 32] width 5 height 8
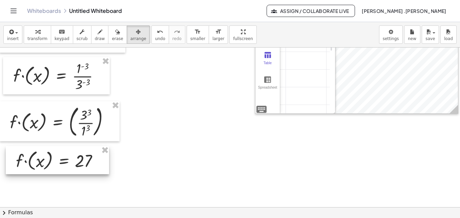
drag, startPoint x: 318, startPoint y: 144, endPoint x: 55, endPoint y: 158, distance: 264.1
click at [55, 158] on div at bounding box center [57, 160] width 103 height 28
click at [153, 148] on div at bounding box center [218, 202] width 485 height 478
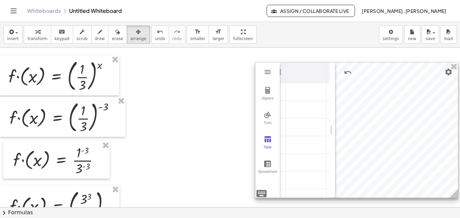
click at [309, 98] on td "Graphing Calculator" at bounding box center [306, 92] width 41 height 18
click at [300, 132] on td "Graphing Calculator" at bounding box center [306, 127] width 41 height 18
click at [298, 184] on td "Graphing Calculator" at bounding box center [306, 180] width 41 height 18
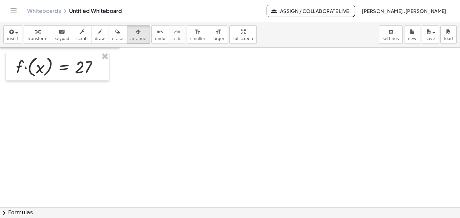
scroll to position [208, 29]
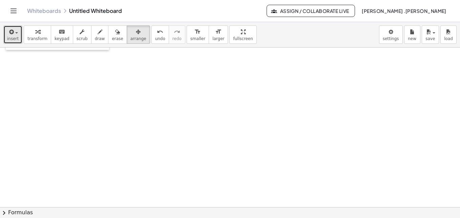
click at [14, 42] on button "insert" at bounding box center [12, 34] width 19 height 18
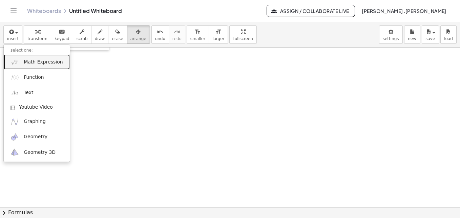
click at [31, 59] on span "Math Expression" at bounding box center [43, 62] width 39 height 7
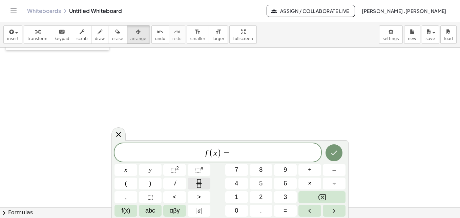
click at [204, 182] on button "Fraction" at bounding box center [199, 183] width 23 height 12
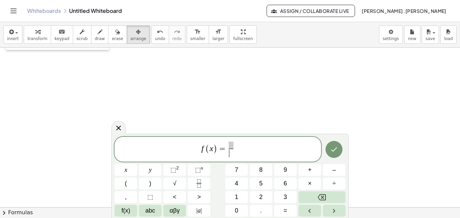
click at [229, 151] on span "​" at bounding box center [231, 152] width 5 height 9
click at [227, 148] on span "f ( x ) = ​ ​" at bounding box center [218, 150] width 207 height 18
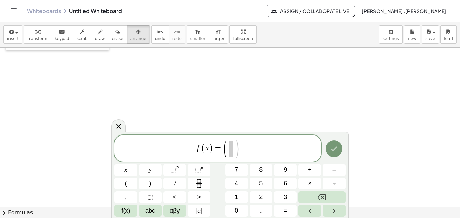
click at [231, 145] on span at bounding box center [231, 143] width 5 height 7
click at [231, 155] on span at bounding box center [231, 152] width 5 height 9
click at [236, 150] on span ")" at bounding box center [237, 149] width 5 height 20
click at [204, 167] on button "⬚ n" at bounding box center [199, 170] width 23 height 12
click at [335, 149] on icon "Done" at bounding box center [334, 148] width 8 height 8
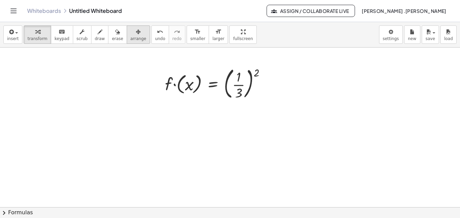
click at [130, 35] on div "button" at bounding box center [138, 31] width 16 height 8
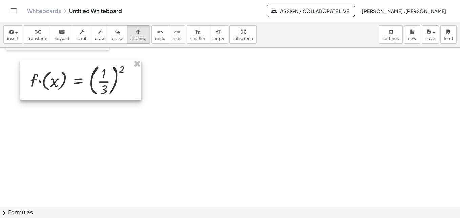
drag, startPoint x: 220, startPoint y: 81, endPoint x: 85, endPoint y: 78, distance: 134.9
click at [85, 78] on div at bounding box center [80, 80] width 121 height 40
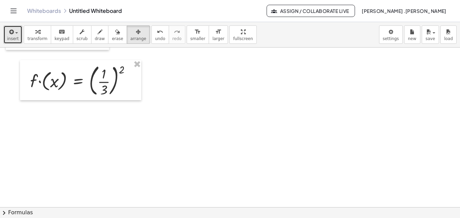
click at [13, 40] on span "insert" at bounding box center [13, 38] width 12 height 5
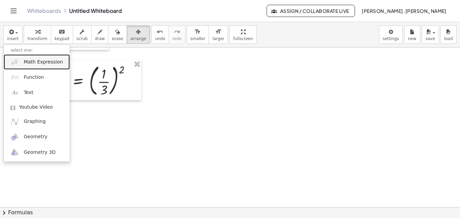
click at [32, 63] on span "Math Expression" at bounding box center [43, 62] width 39 height 7
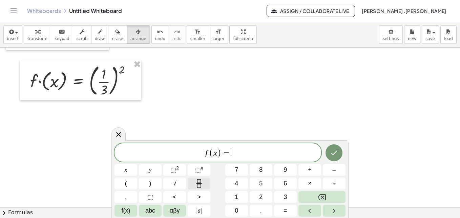
click at [197, 186] on icon "Fraction" at bounding box center [199, 183] width 8 height 8
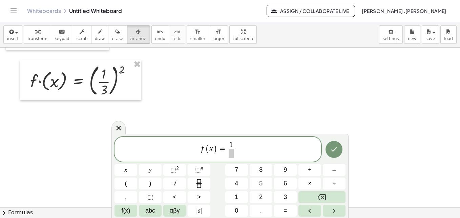
click at [233, 152] on span at bounding box center [231, 152] width 5 height 9
click at [334, 148] on icon "Done" at bounding box center [334, 149] width 8 height 8
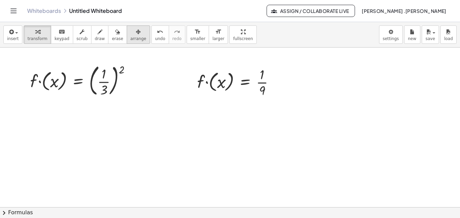
click at [136, 35] on icon "button" at bounding box center [138, 32] width 5 height 8
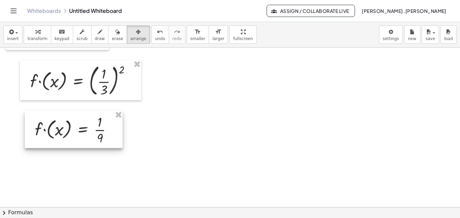
drag, startPoint x: 221, startPoint y: 80, endPoint x: 59, endPoint y: 127, distance: 169.2
click at [59, 127] on div at bounding box center [74, 128] width 98 height 37
drag, startPoint x: 459, startPoint y: 148, endPoint x: 266, endPoint y: 117, distance: 196.1
click at [266, 117] on div at bounding box center [218, 78] width 485 height 478
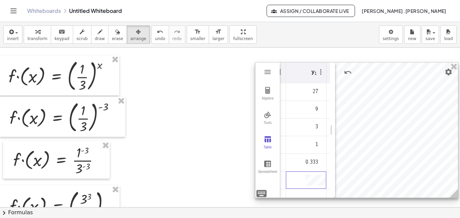
scroll to position [11, 35]
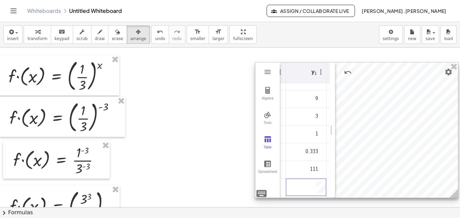
click at [392, 172] on div at bounding box center [357, 129] width 203 height 135
click at [317, 175] on td "111" at bounding box center [306, 170] width 41 height 18
click at [445, 74] on img "Settings" at bounding box center [449, 72] width 8 height 8
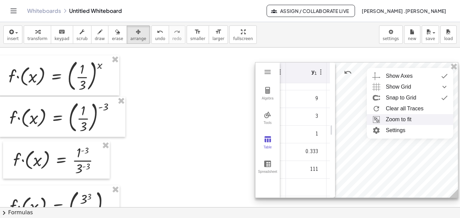
click at [404, 122] on li "Zoom to fit" at bounding box center [410, 119] width 86 height 11
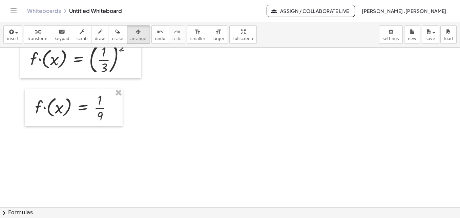
scroll to position [185, 29]
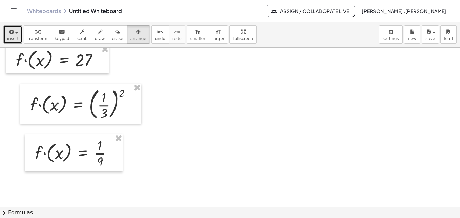
click at [12, 40] on span "insert" at bounding box center [13, 38] width 12 height 5
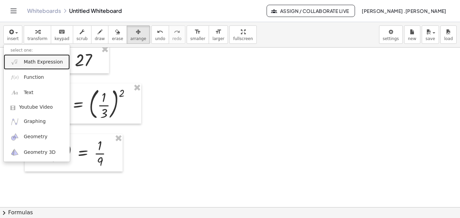
click at [42, 63] on span "Math Expression" at bounding box center [43, 62] width 39 height 7
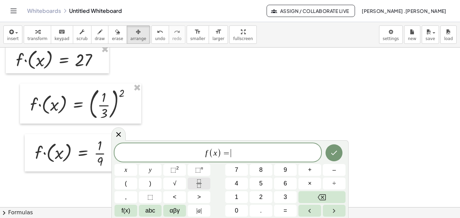
click at [198, 182] on icon "Fraction" at bounding box center [199, 183] width 8 height 8
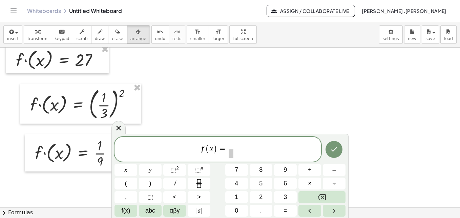
click at [228, 150] on span "​ ​" at bounding box center [231, 149] width 8 height 17
click at [229, 152] on span at bounding box center [231, 152] width 5 height 9
click at [241, 149] on span "f ( x ) = ​ ​" at bounding box center [218, 150] width 207 height 18
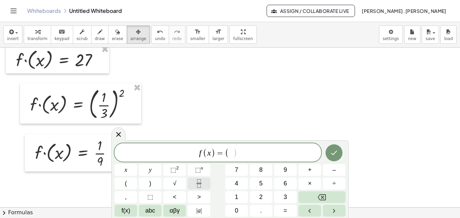
click at [198, 182] on icon "Fraction" at bounding box center [199, 183] width 8 height 8
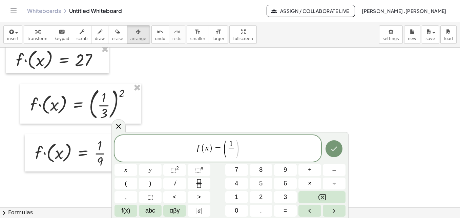
click at [229, 154] on span "​" at bounding box center [231, 152] width 5 height 9
click at [236, 151] on span ")" at bounding box center [237, 149] width 5 height 20
click at [203, 172] on button "⬚ n" at bounding box center [199, 170] width 23 height 12
click at [328, 151] on button "Done" at bounding box center [334, 148] width 17 height 17
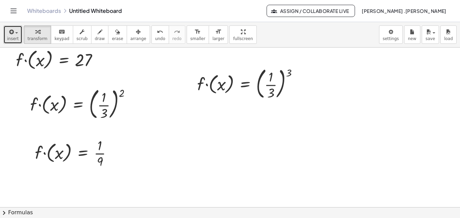
click at [14, 42] on button "insert" at bounding box center [12, 34] width 19 height 18
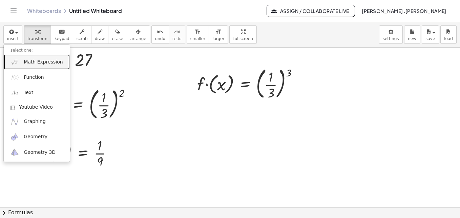
click at [46, 64] on span "Math Expression" at bounding box center [43, 62] width 39 height 7
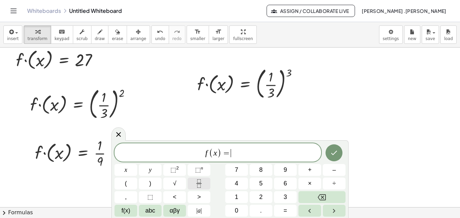
click at [198, 187] on button "Fraction" at bounding box center [199, 183] width 23 height 12
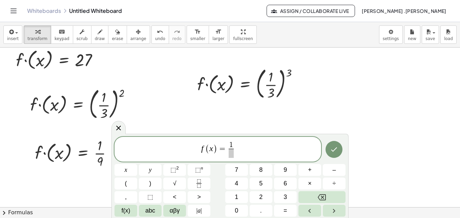
click at [232, 156] on span at bounding box center [231, 152] width 5 height 9
click at [333, 145] on icon "Done" at bounding box center [334, 149] width 8 height 8
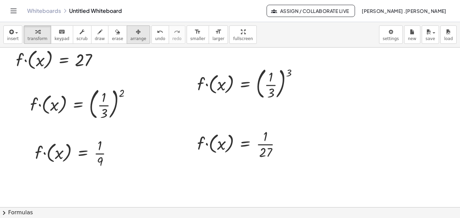
click at [130, 36] on span "arrange" at bounding box center [138, 38] width 16 height 5
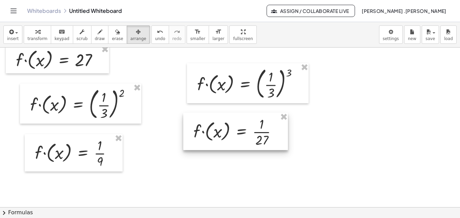
drag, startPoint x: 205, startPoint y: 135, endPoint x: 201, endPoint y: 123, distance: 12.4
click at [201, 123] on div at bounding box center [235, 131] width 105 height 37
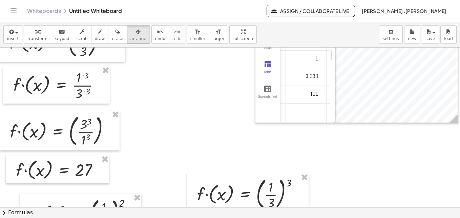
scroll to position [0, 29]
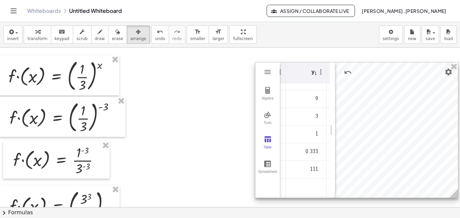
click at [310, 188] on td "Graphing Calculator" at bounding box center [306, 187] width 41 height 18
click at [445, 73] on img "Settings" at bounding box center [449, 72] width 8 height 8
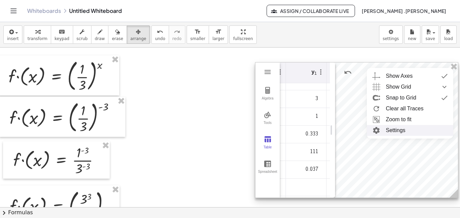
click at [307, 178] on td "Graphing Calculator" at bounding box center [306, 187] width 41 height 18
click at [403, 129] on li "Settings" at bounding box center [410, 130] width 86 height 11
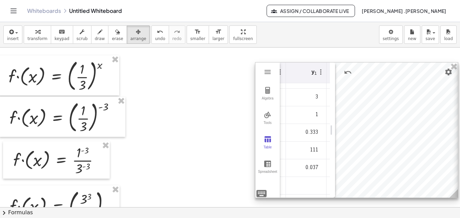
click at [442, 73] on div "**********" at bounding box center [356, 130] width 203 height 136
click at [394, 123] on div at bounding box center [357, 129] width 203 height 135
click at [308, 134] on td "0.333" at bounding box center [306, 133] width 41 height 18
click at [309, 148] on td "111" at bounding box center [306, 150] width 41 height 18
click at [401, 146] on div at bounding box center [357, 129] width 203 height 135
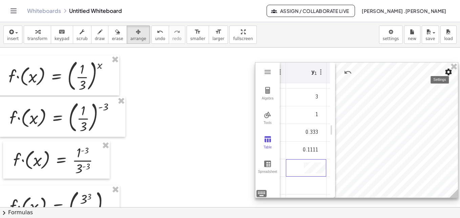
click at [445, 76] on button "Settings" at bounding box center [449, 72] width 12 height 12
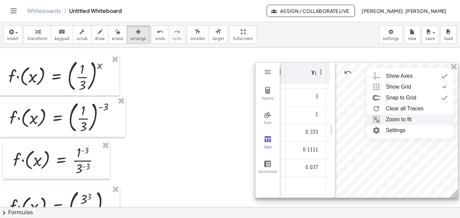
click at [402, 118] on li "Zoom to fit" at bounding box center [410, 119] width 86 height 11
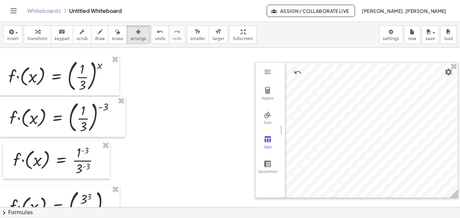
drag, startPoint x: 327, startPoint y: 130, endPoint x: 269, endPoint y: 130, distance: 58.0
